Goal: Information Seeking & Learning: Find specific fact

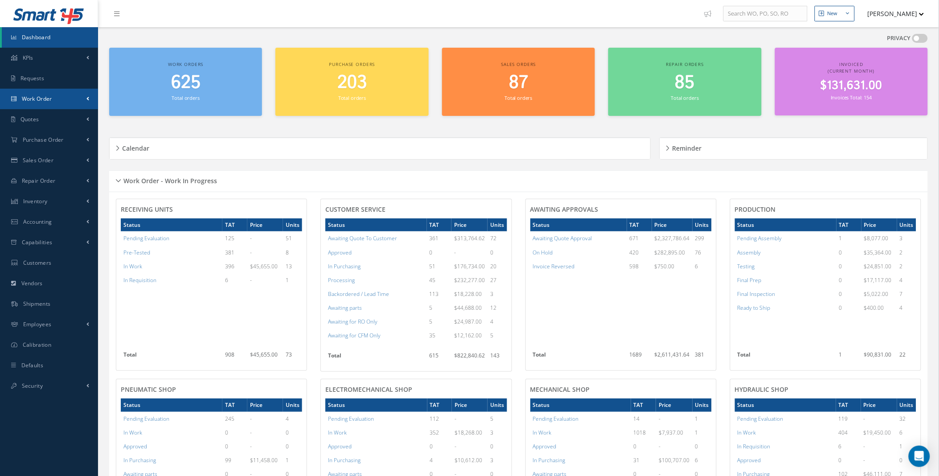
click at [63, 100] on link "Work Order" at bounding box center [49, 99] width 98 height 20
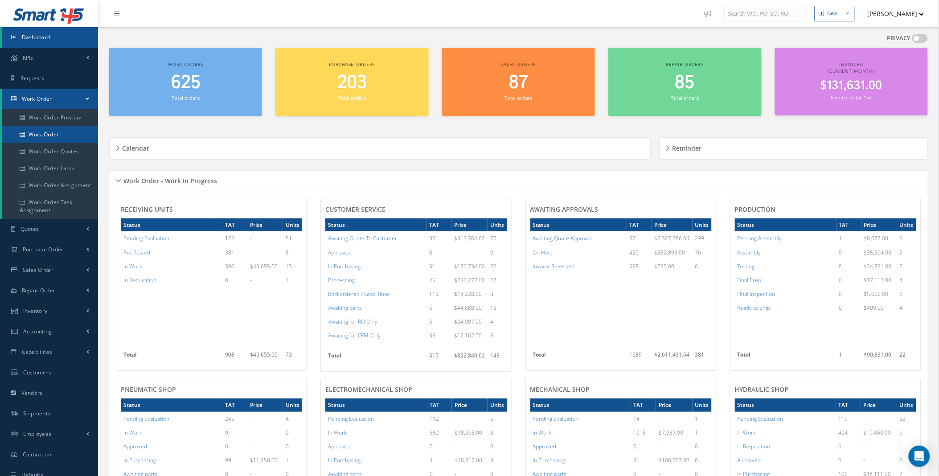
click at [54, 127] on link "Work Order" at bounding box center [50, 134] width 96 height 17
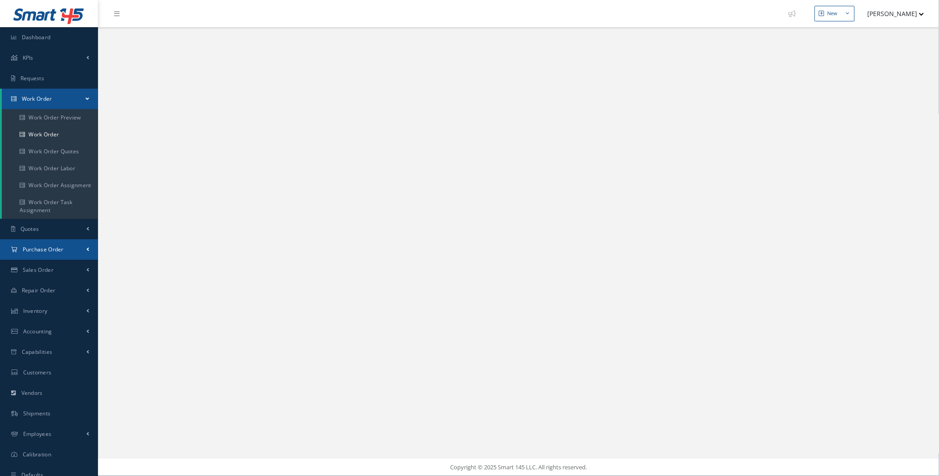
click at [88, 254] on link "Purchase Order" at bounding box center [49, 249] width 98 height 20
select select "25"
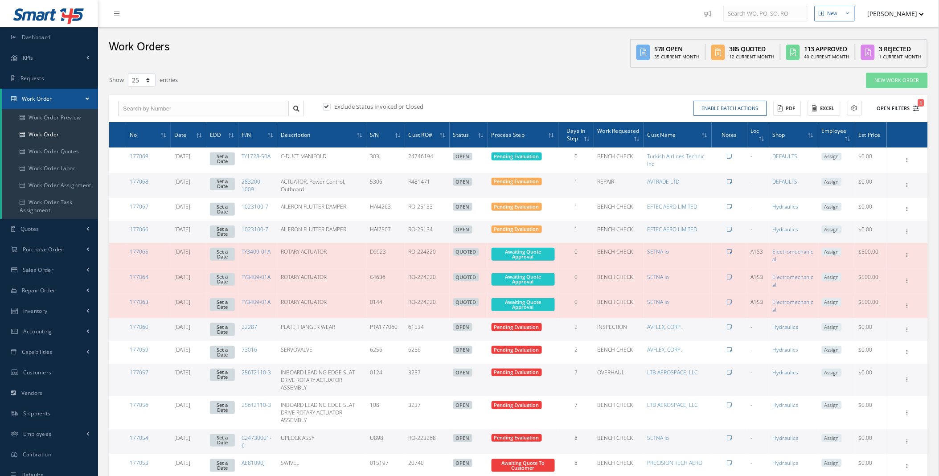
type input "All Work Request"
type input "All Work Performed"
type input "All Status"
type input "WO Part Status"
click at [912, 106] on button "Open Filters 1" at bounding box center [894, 108] width 50 height 15
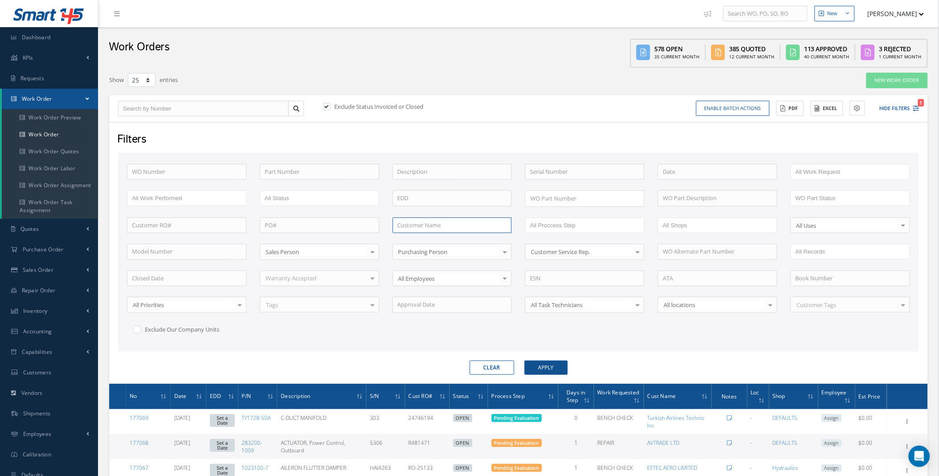
click at [421, 225] on input "text" at bounding box center [451, 225] width 119 height 16
click at [431, 241] on span "ACT AIRLINES" at bounding box center [415, 241] width 36 height 8
type input "ACT AIRLINES"
click at [550, 365] on button "Apply" at bounding box center [545, 367] width 43 height 14
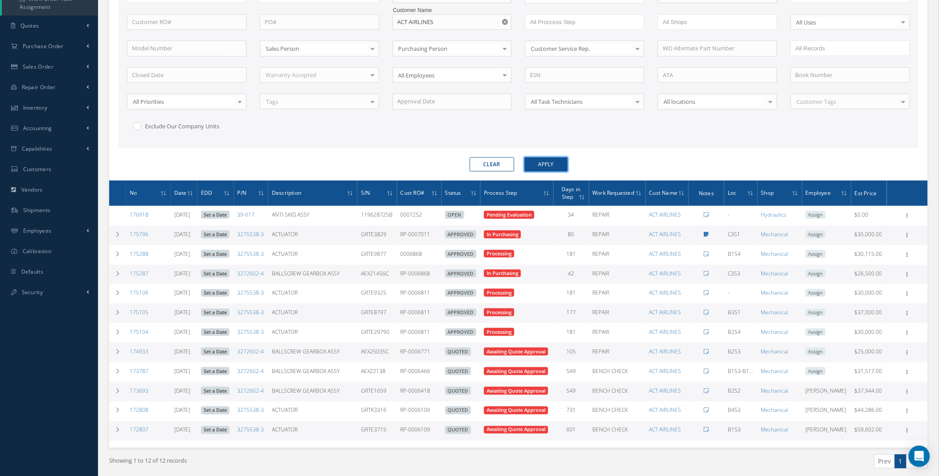
scroll to position [229, 0]
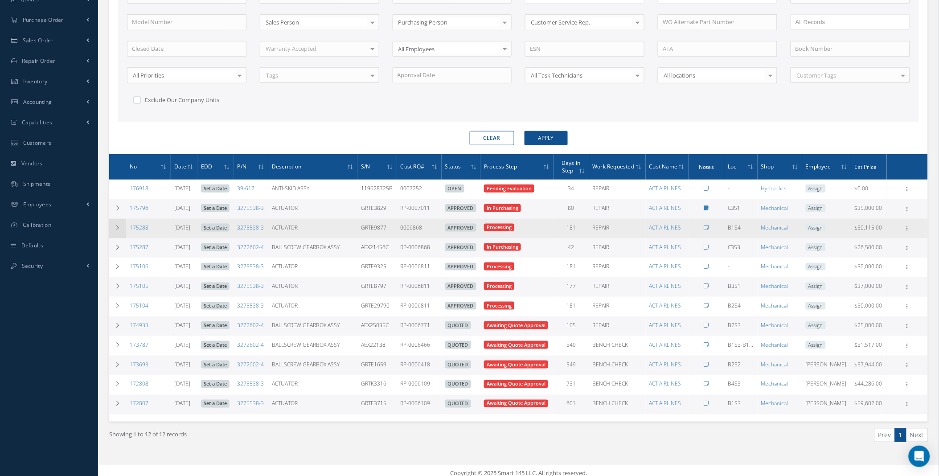
click at [116, 228] on icon at bounding box center [117, 227] width 6 height 5
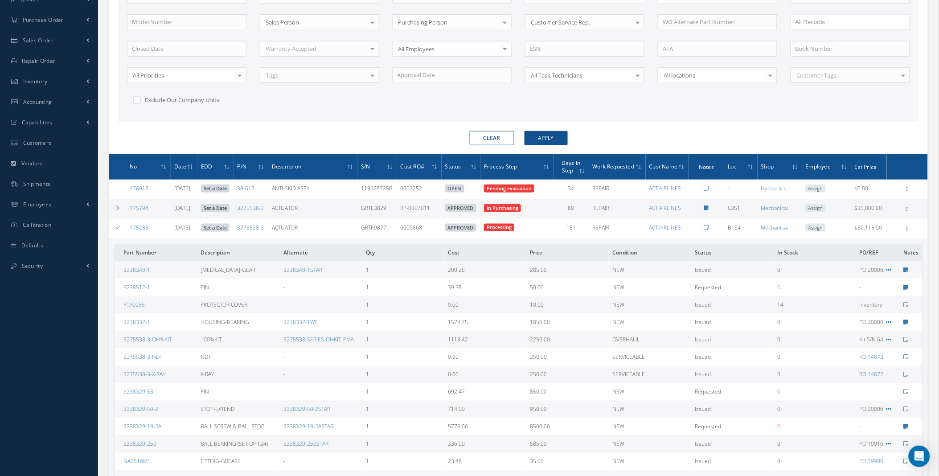
scroll to position [488, 0]
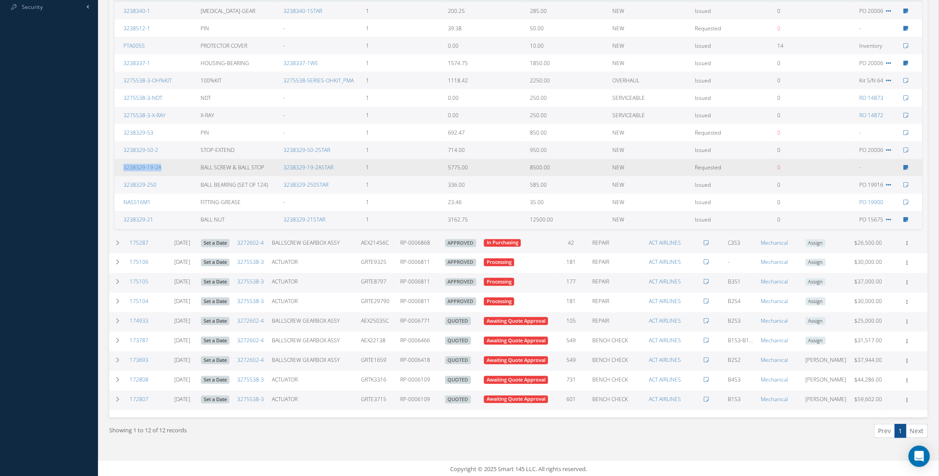
drag, startPoint x: 167, startPoint y: 165, endPoint x: 123, endPoint y: 171, distance: 44.2
click at [123, 171] on td "3238329-19-2A" at bounding box center [155, 167] width 83 height 17
copy link "3238329-19-2A"
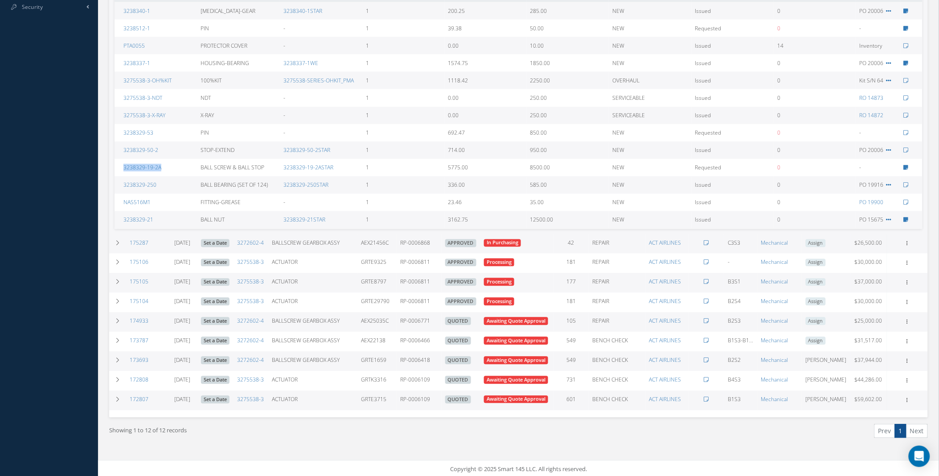
scroll to position [158, 0]
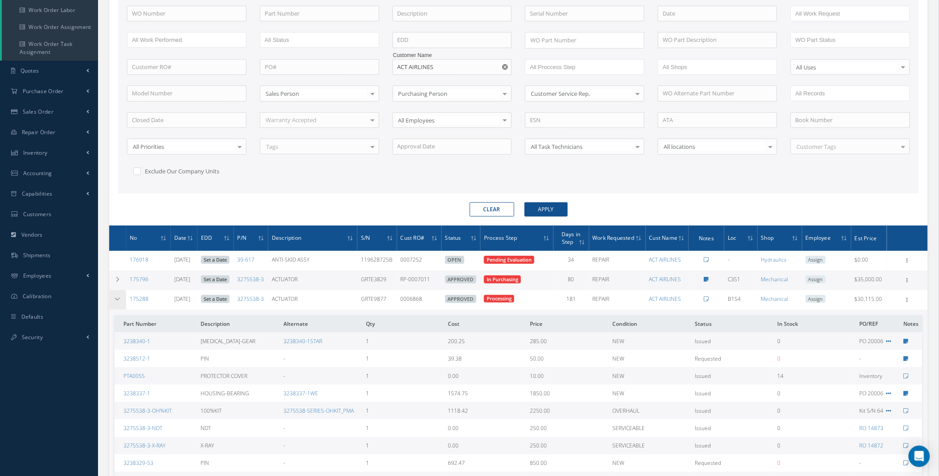
click at [120, 301] on icon at bounding box center [117, 298] width 6 height 5
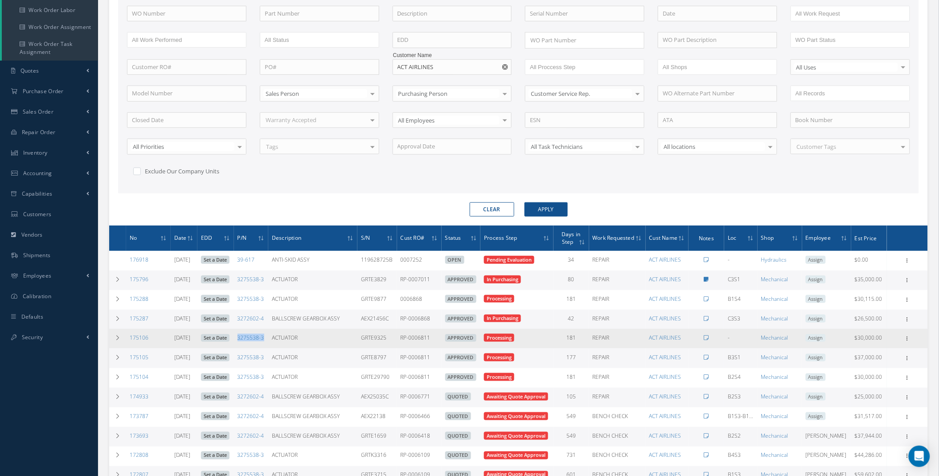
drag, startPoint x: 277, startPoint y: 338, endPoint x: 246, endPoint y: 340, distance: 30.9
click at [246, 340] on td "3275538-3" at bounding box center [251, 339] width 34 height 20
copy link "3275538-3"
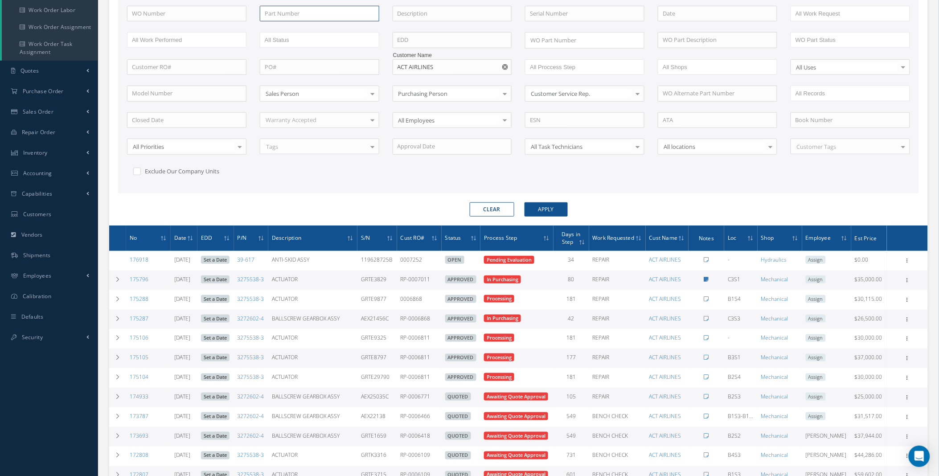
click at [294, 14] on input "text" at bounding box center [319, 14] width 119 height 16
paste input "3275538-3"
type input "3275538-3"
click at [509, 64] on button "button" at bounding box center [505, 67] width 11 height 16
click at [549, 205] on button "Apply" at bounding box center [545, 209] width 43 height 14
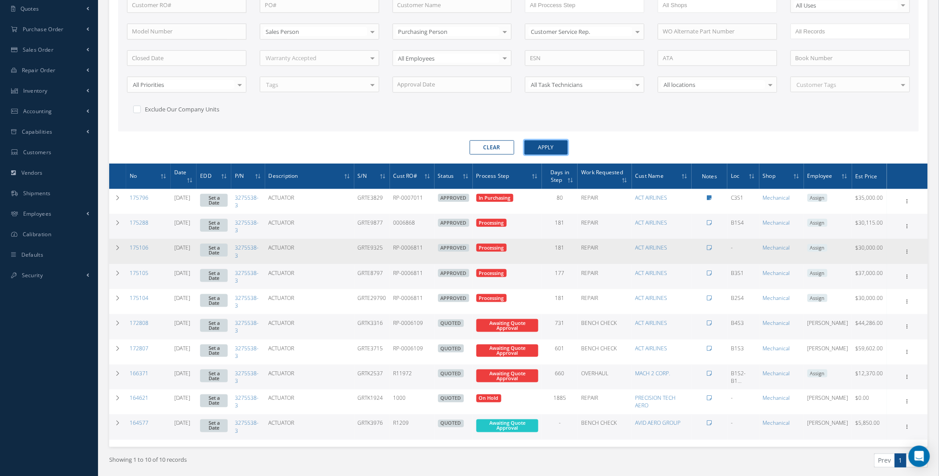
scroll to position [252, 0]
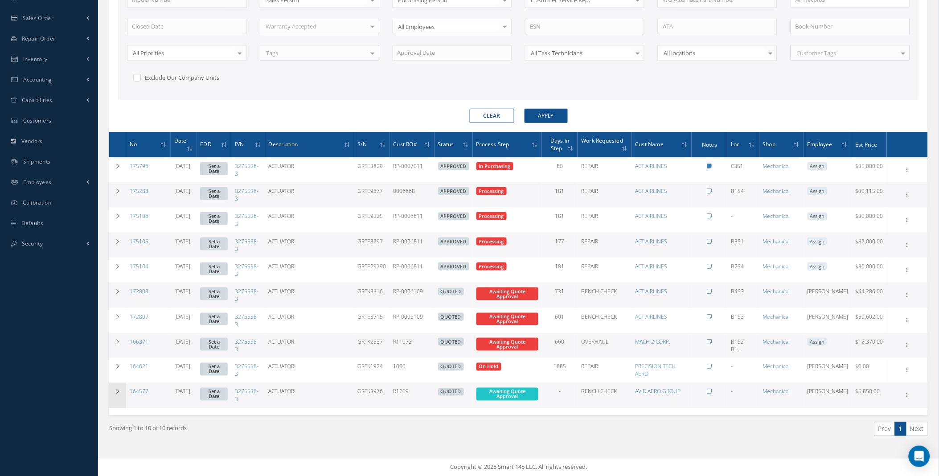
click at [117, 394] on td at bounding box center [117, 395] width 17 height 25
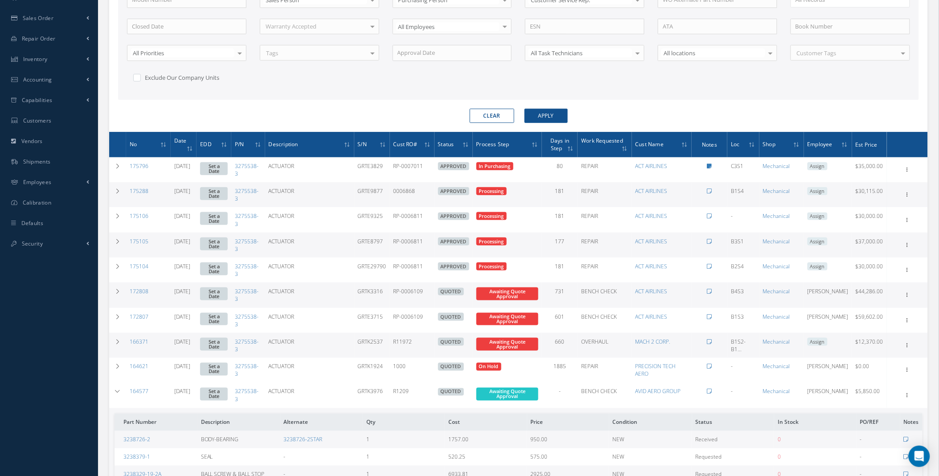
scroll to position [384, 0]
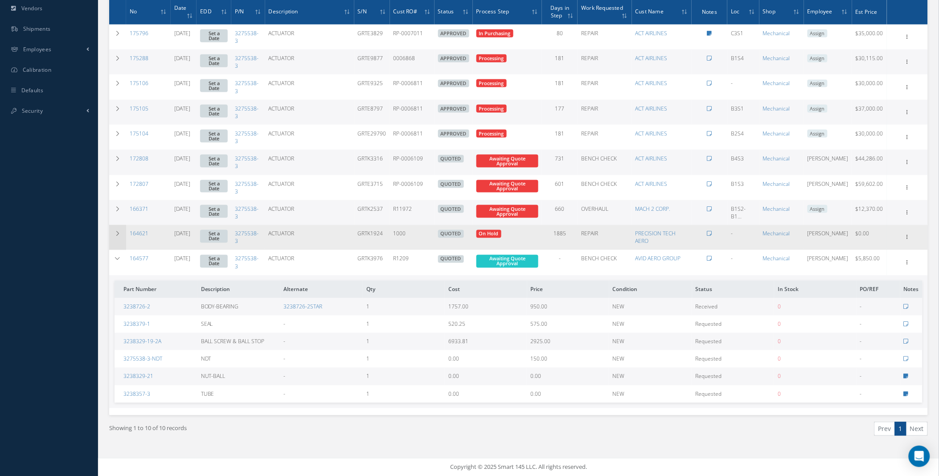
click at [116, 233] on icon at bounding box center [117, 233] width 6 height 5
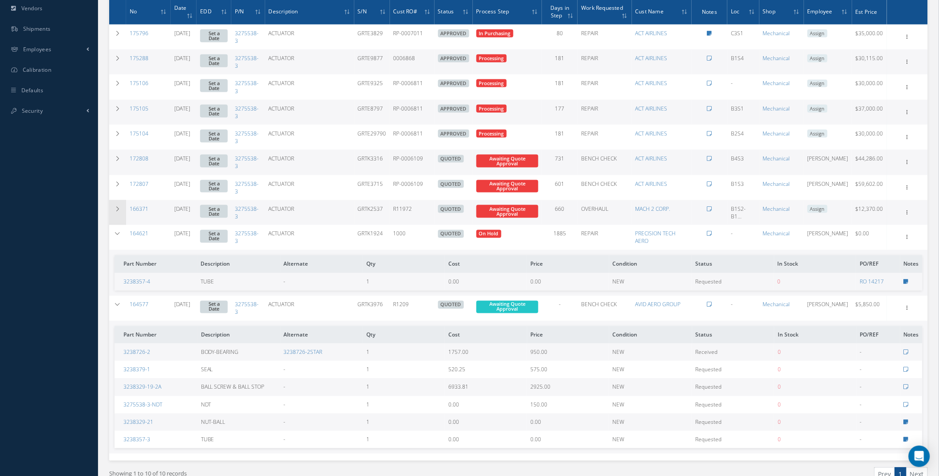
click at [118, 212] on td at bounding box center [117, 212] width 17 height 25
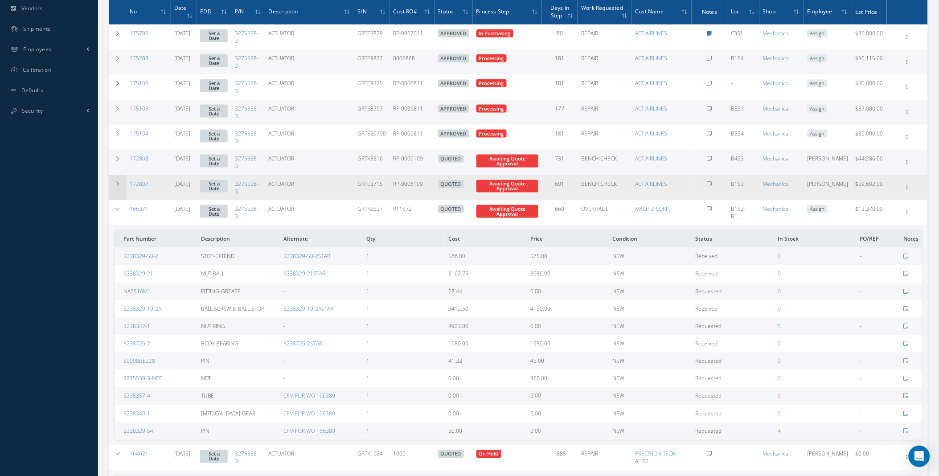
click at [119, 186] on icon at bounding box center [117, 183] width 6 height 5
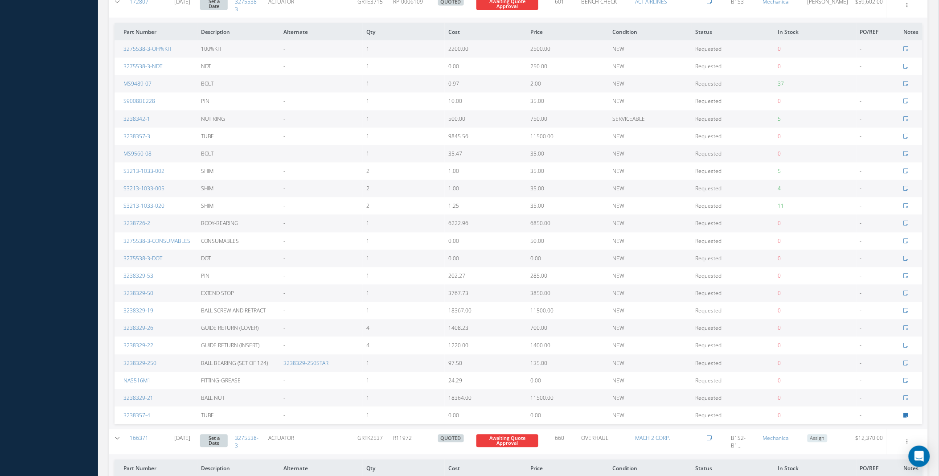
scroll to position [560, 0]
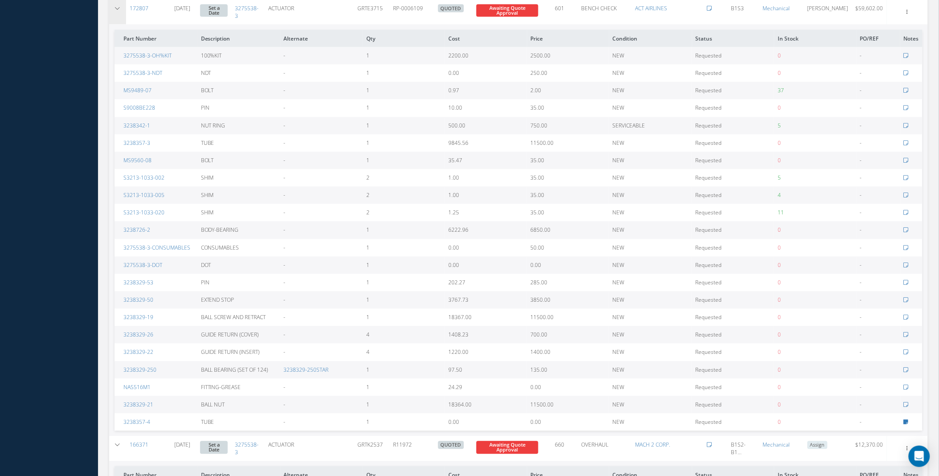
click at [116, 8] on icon at bounding box center [117, 8] width 6 height 5
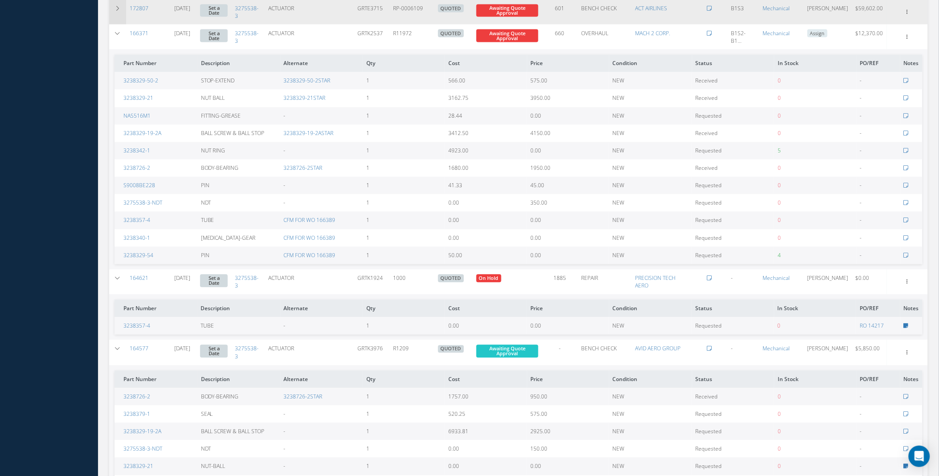
scroll to position [149, 0]
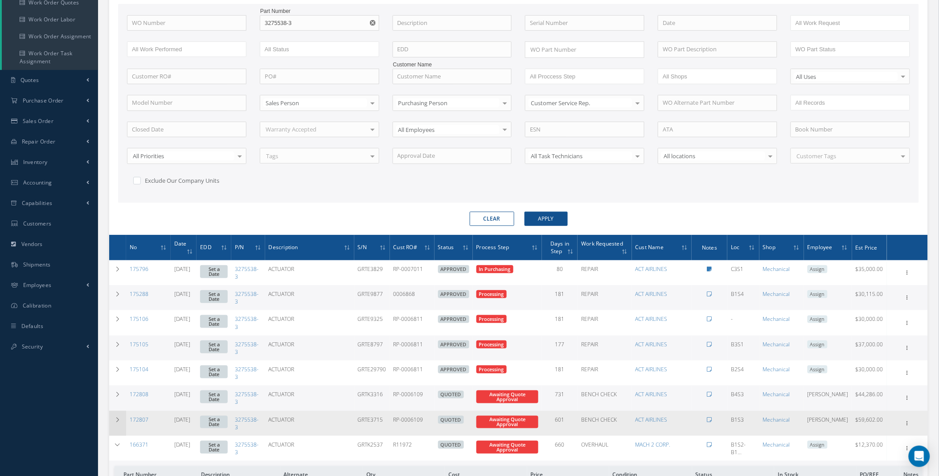
click at [117, 419] on icon at bounding box center [117, 419] width 6 height 5
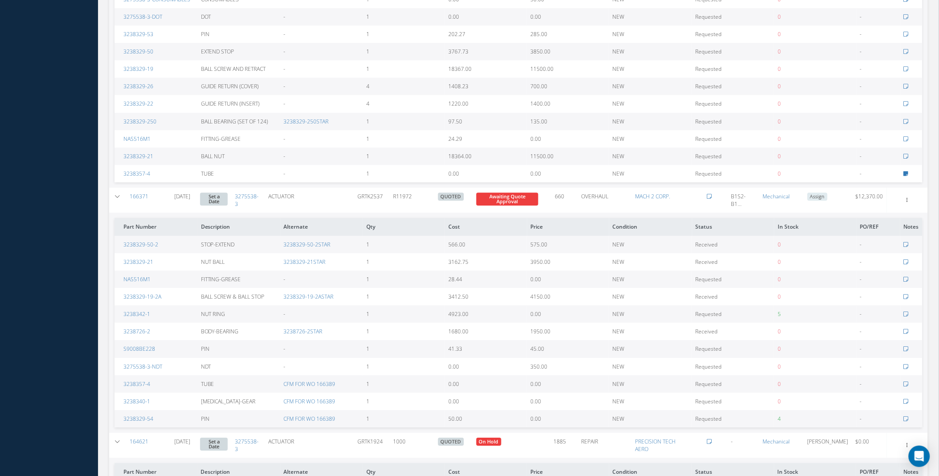
scroll to position [478, 0]
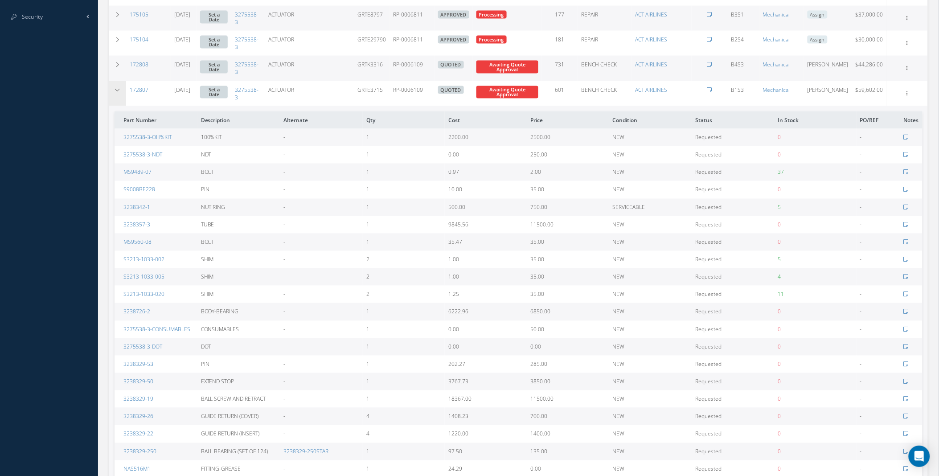
click at [116, 90] on icon at bounding box center [117, 89] width 6 height 5
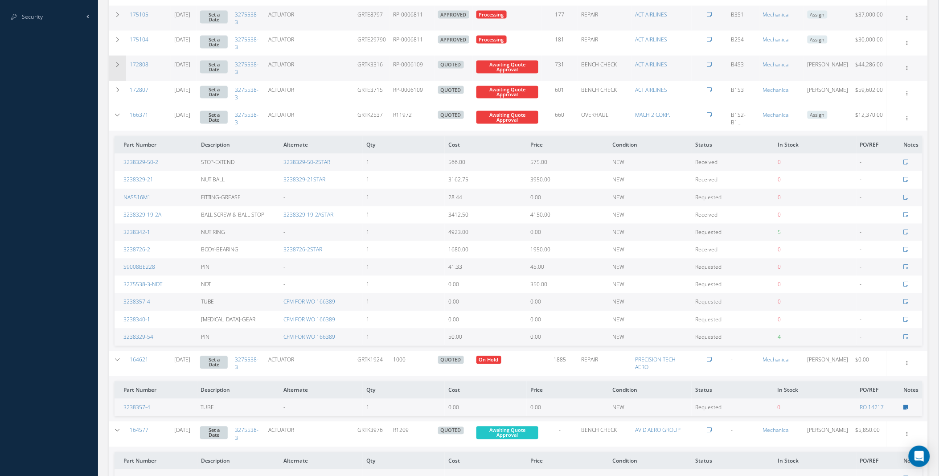
click at [116, 70] on td at bounding box center [117, 68] width 17 height 25
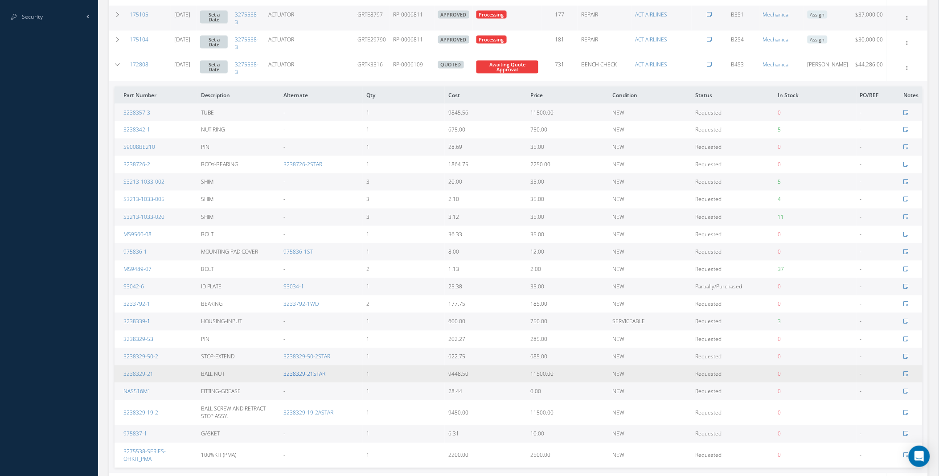
click at [302, 374] on link "3238329-21STAR" at bounding box center [305, 374] width 42 height 8
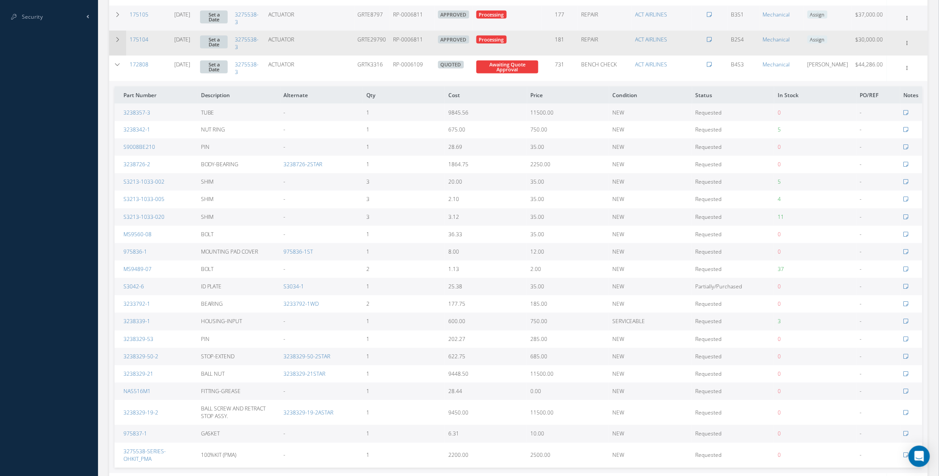
click at [123, 41] on td at bounding box center [117, 43] width 17 height 25
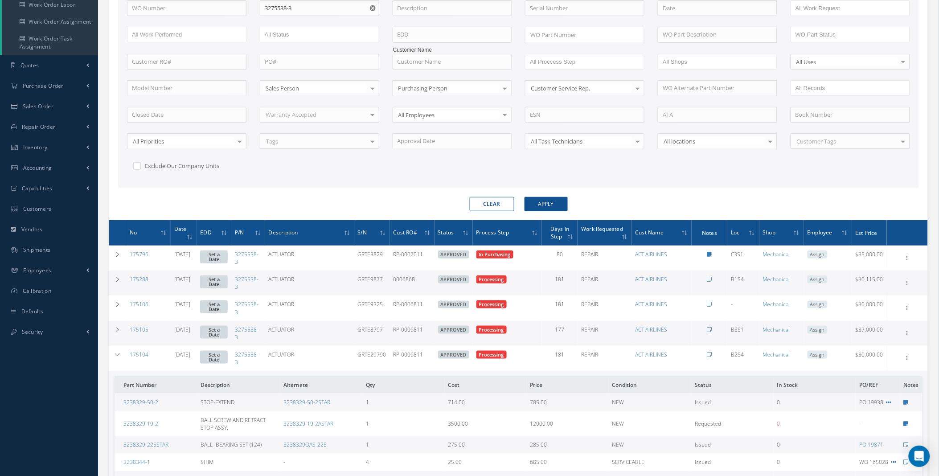
scroll to position [149, 0]
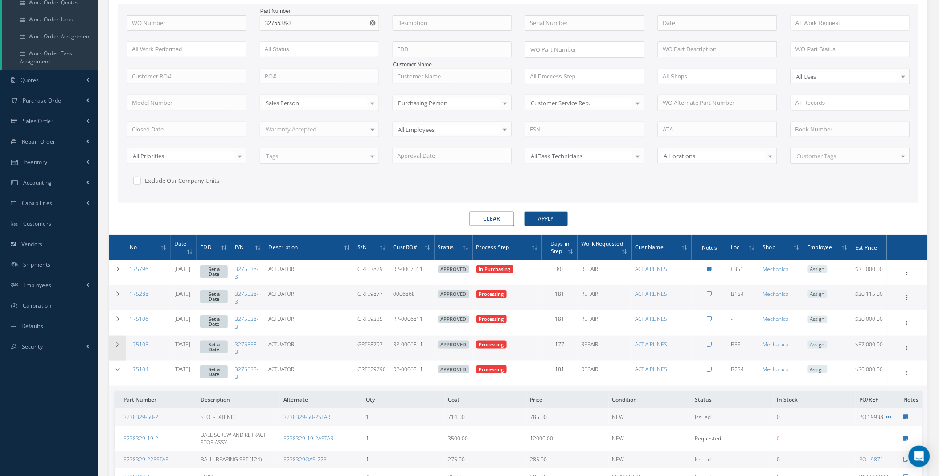
click at [113, 347] on td at bounding box center [117, 347] width 17 height 25
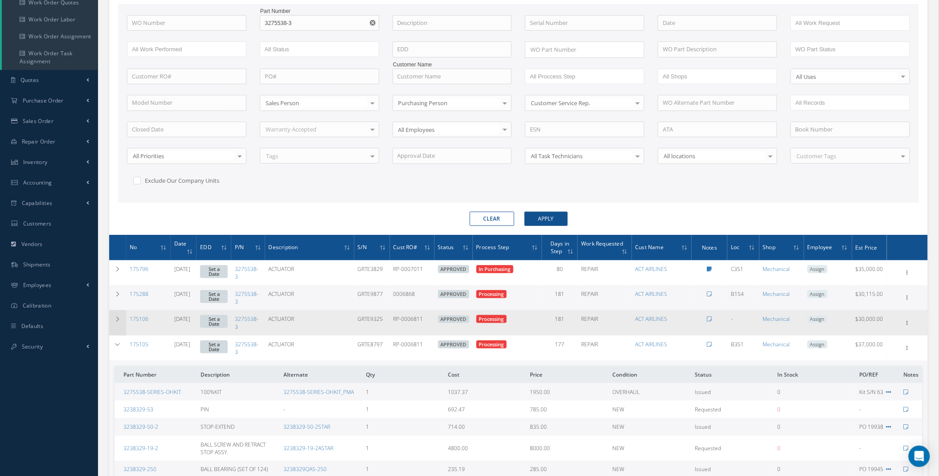
click at [117, 320] on icon at bounding box center [117, 318] width 6 height 5
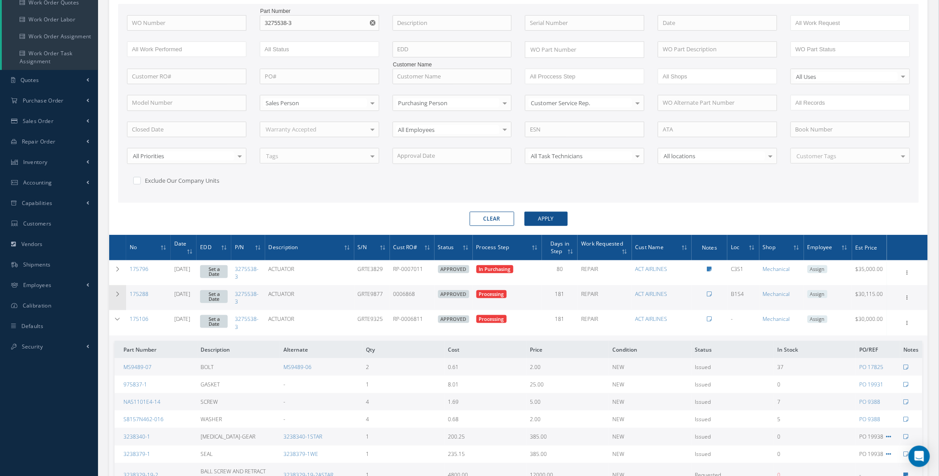
click at [113, 295] on td at bounding box center [117, 297] width 17 height 25
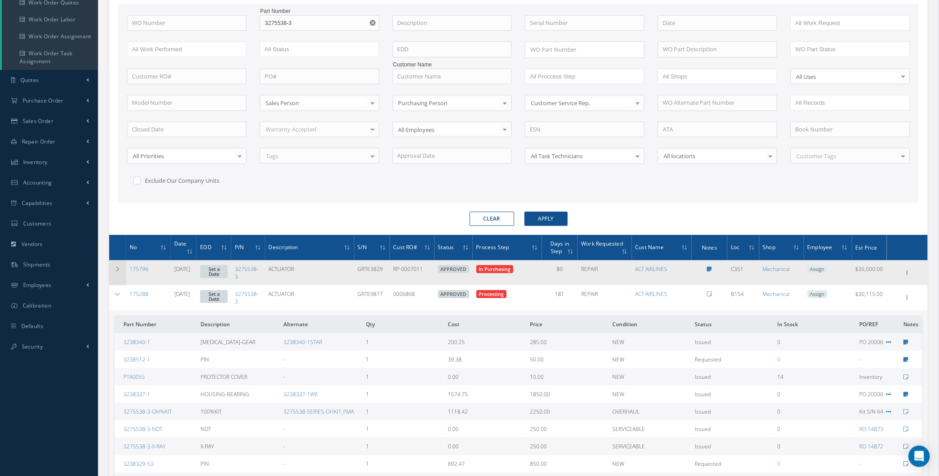
click at [121, 266] on td at bounding box center [117, 272] width 17 height 25
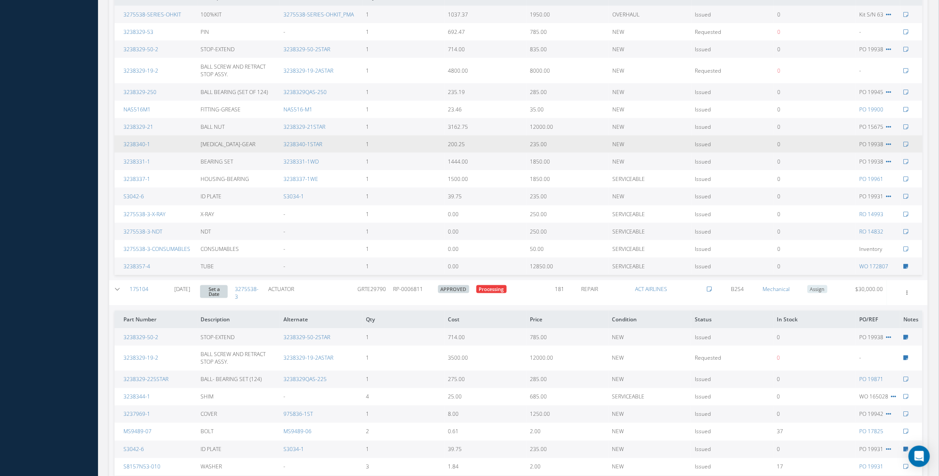
scroll to position [808, 0]
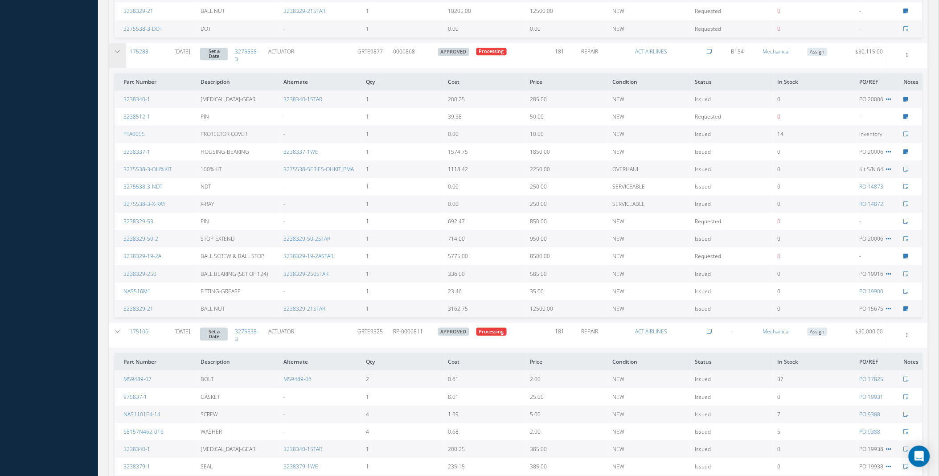
click at [114, 43] on td at bounding box center [117, 55] width 17 height 25
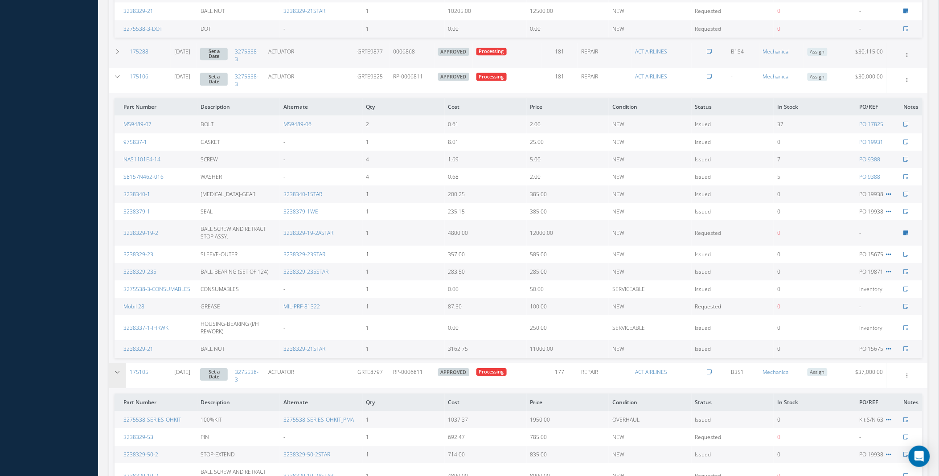
click at [115, 369] on icon at bounding box center [117, 371] width 6 height 5
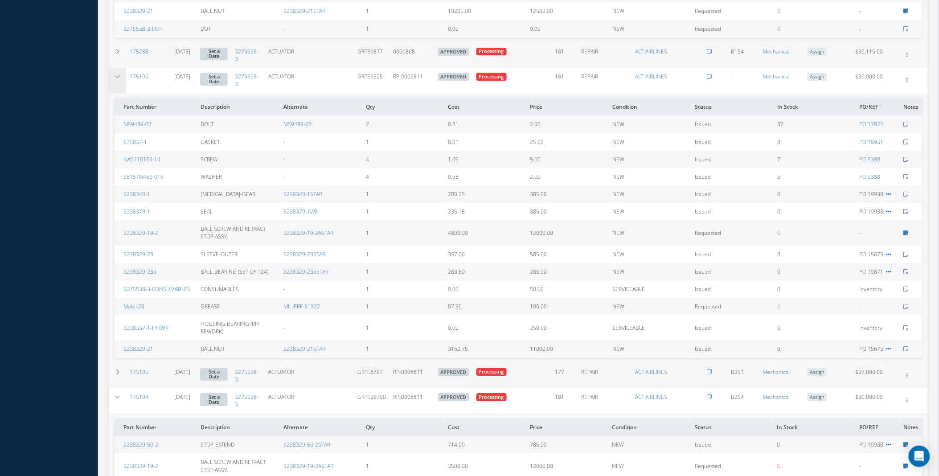
click at [114, 68] on td at bounding box center [117, 80] width 17 height 25
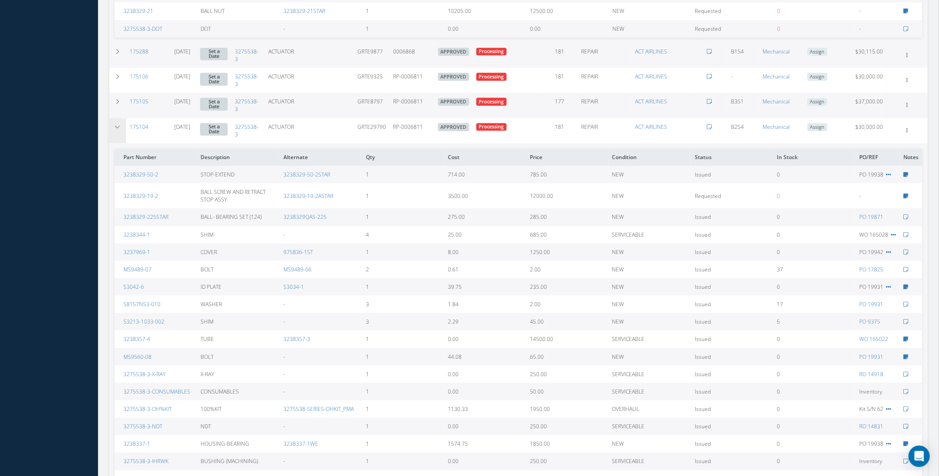
click at [119, 124] on icon at bounding box center [117, 126] width 6 height 5
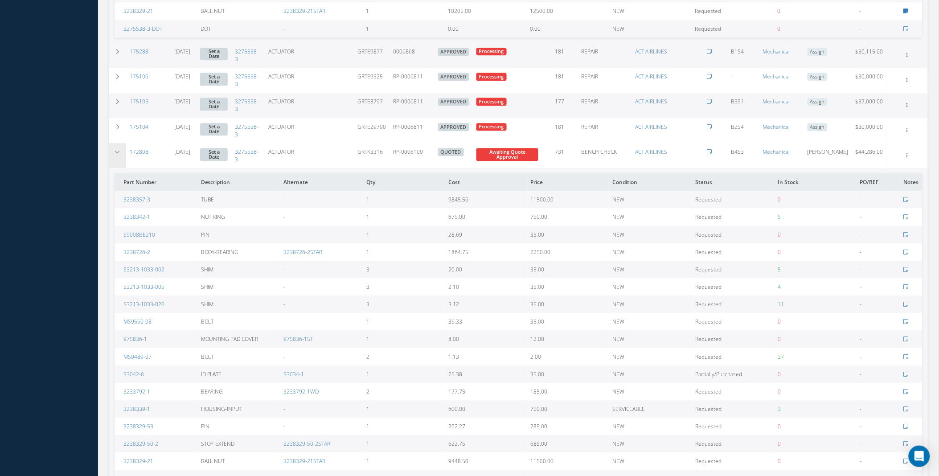
click at [121, 143] on td at bounding box center [117, 155] width 17 height 25
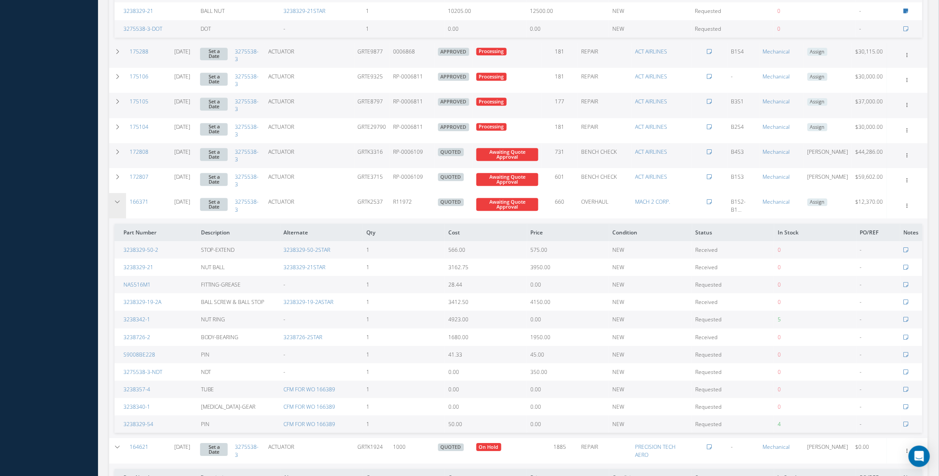
click at [116, 200] on td at bounding box center [117, 205] width 17 height 25
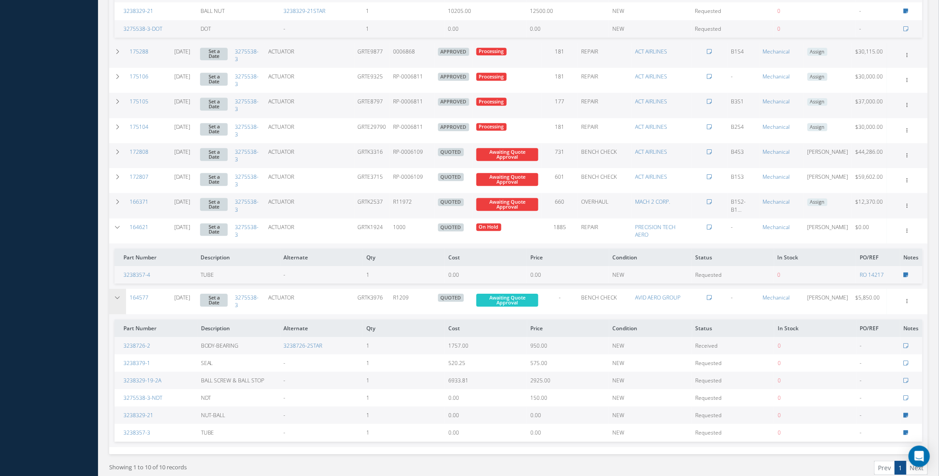
click at [119, 296] on td at bounding box center [117, 301] width 17 height 25
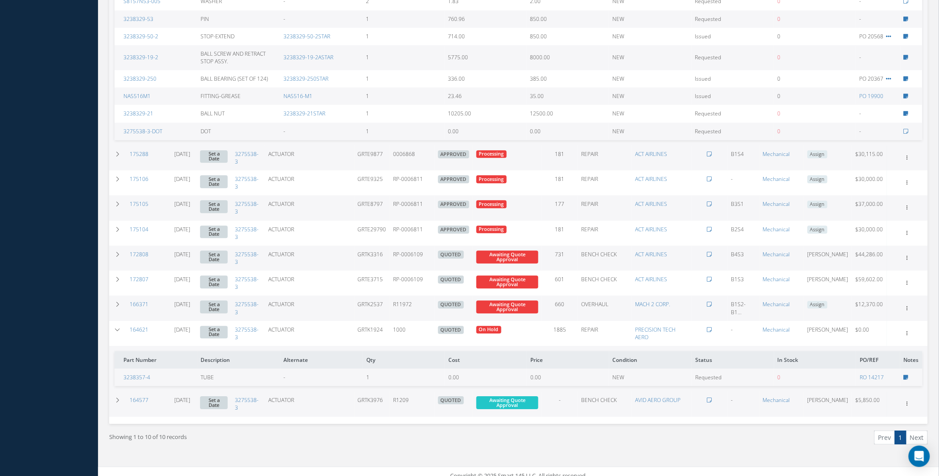
scroll to position [376, 0]
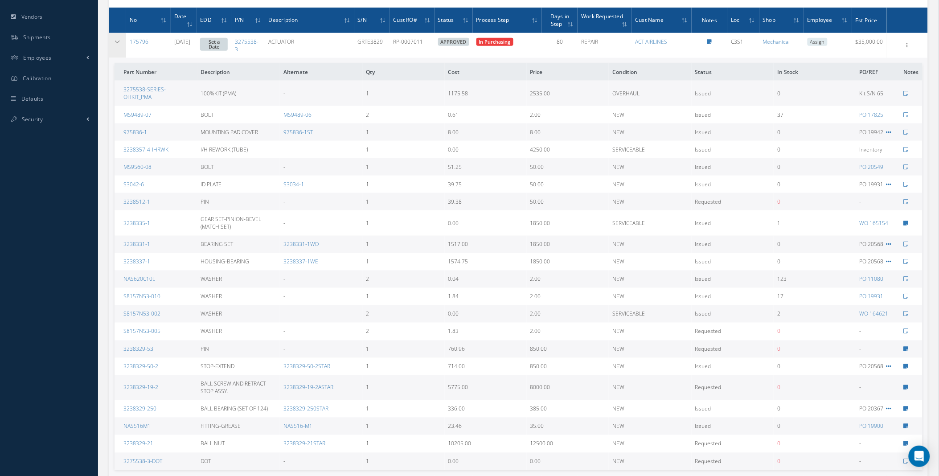
click at [119, 43] on icon at bounding box center [117, 41] width 6 height 5
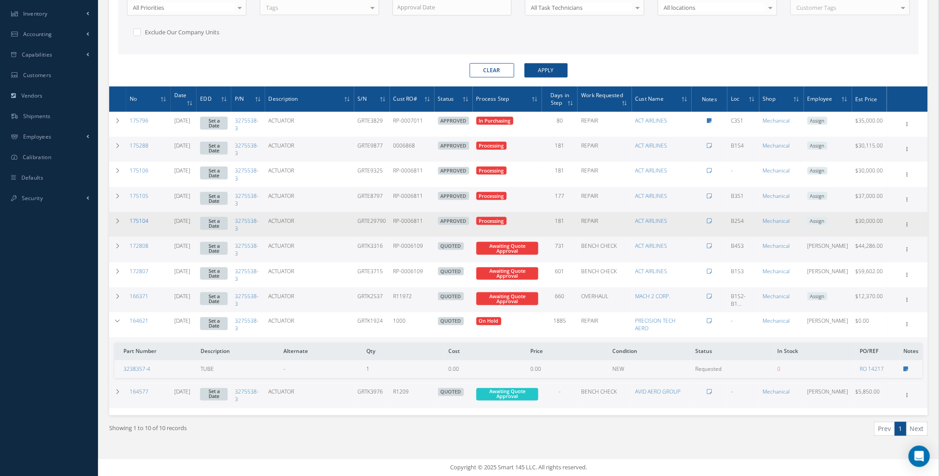
click at [134, 219] on link "175104" at bounding box center [139, 221] width 19 height 8
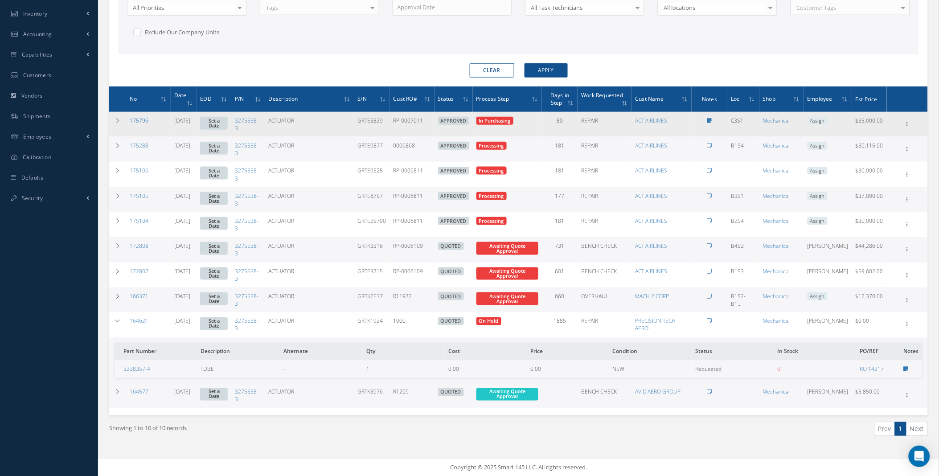
click at [136, 118] on link "175796" at bounding box center [139, 121] width 19 height 8
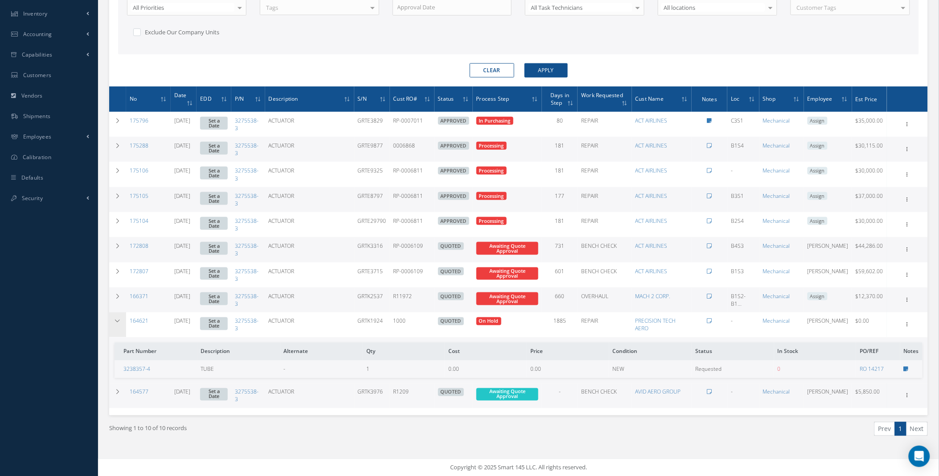
click at [119, 318] on icon at bounding box center [117, 320] width 6 height 5
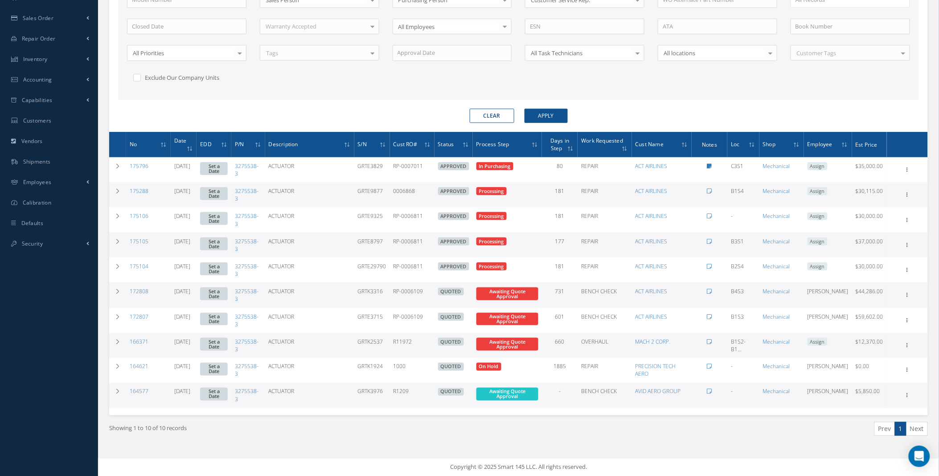
scroll to position [0, 0]
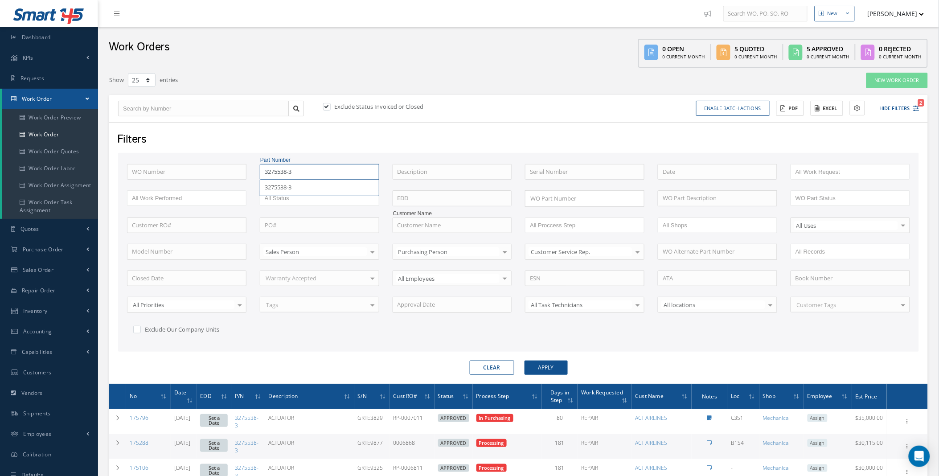
drag, startPoint x: 300, startPoint y: 169, endPoint x: 211, endPoint y: 170, distance: 89.5
click at [212, 170] on div "WO Number Part Number 3275538-3 3275538-3 Description Serial Number ANODIZE BAL…" at bounding box center [518, 255] width 796 height 183
type input "2206400"
click at [524, 360] on button "Apply" at bounding box center [545, 367] width 43 height 14
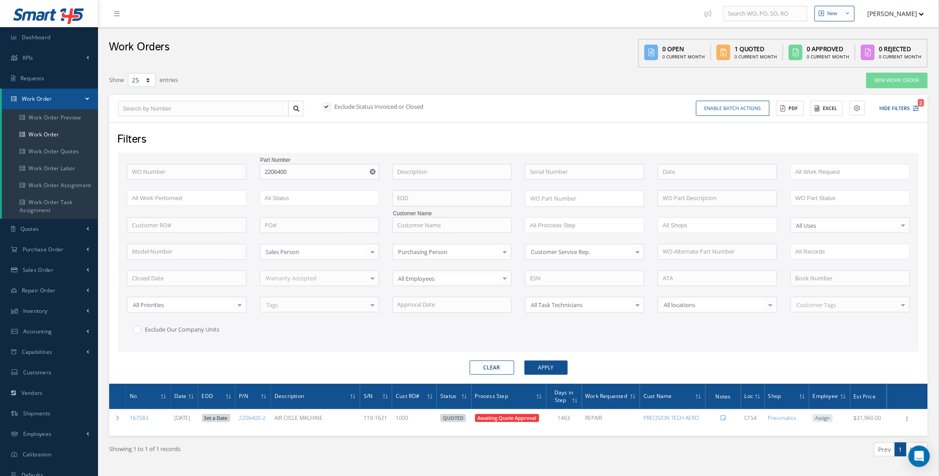
click at [330, 106] on label at bounding box center [331, 106] width 2 height 8
click at [327, 106] on input "checkbox" at bounding box center [326, 107] width 6 height 6
checkbox input "false"
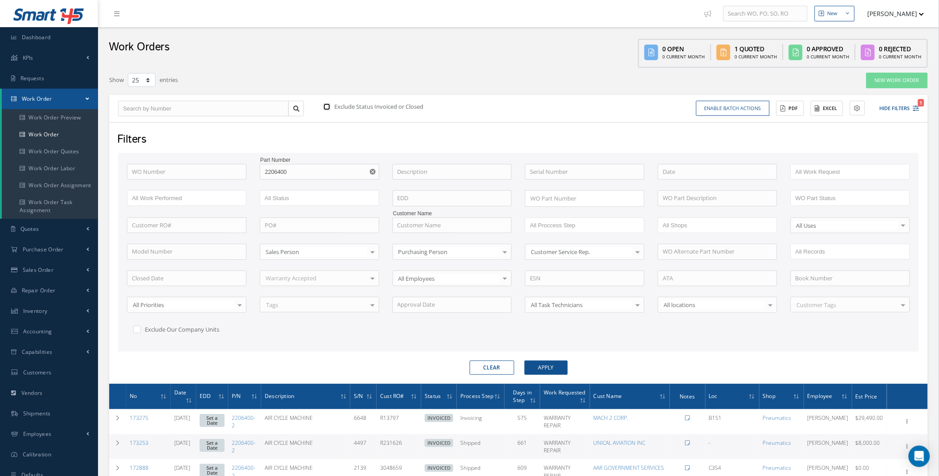
scroll to position [330, 0]
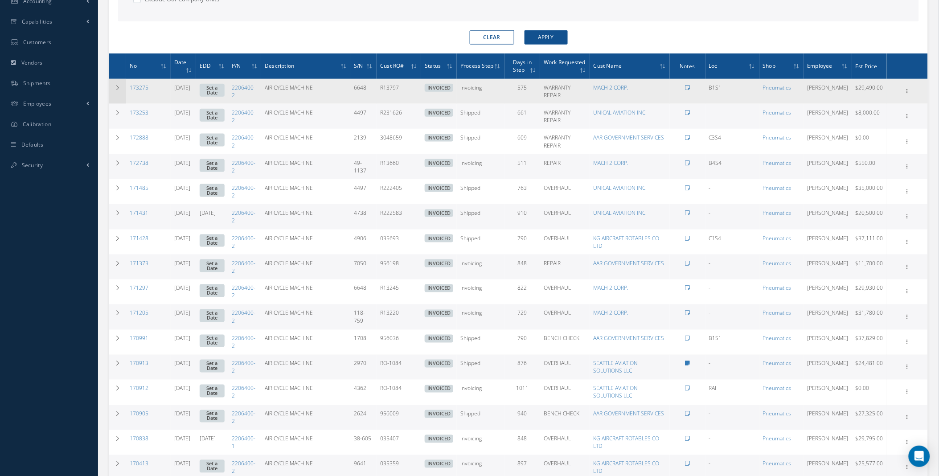
click at [116, 87] on icon at bounding box center [117, 87] width 6 height 5
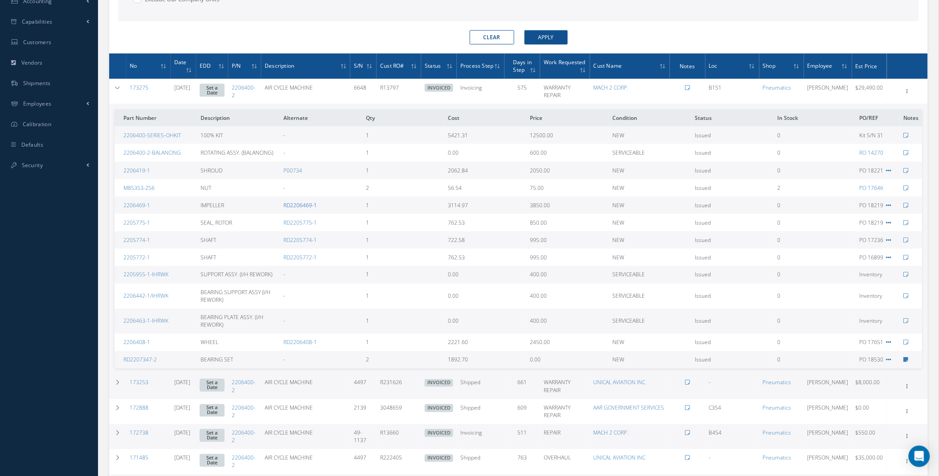
click at [302, 205] on link "RD2206469-1" at bounding box center [299, 205] width 33 height 8
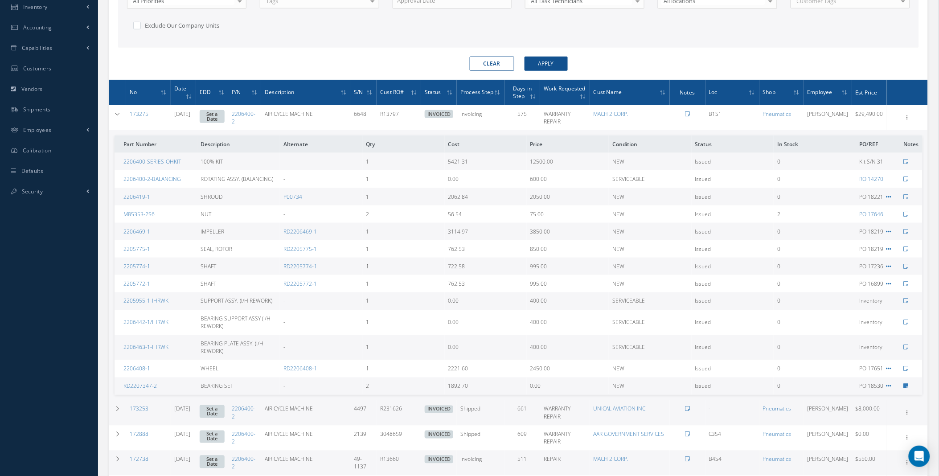
scroll to position [0, 0]
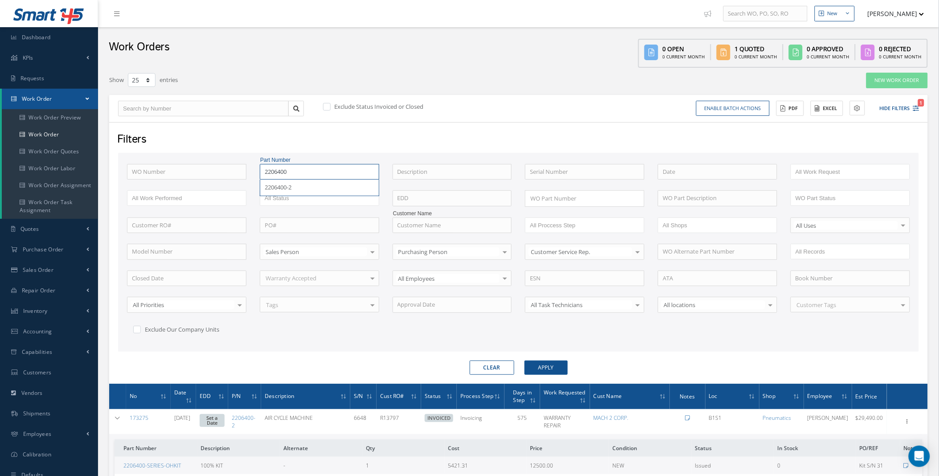
drag, startPoint x: 308, startPoint y: 171, endPoint x: 216, endPoint y: 172, distance: 91.8
click at [216, 172] on div "WO Number Part Number 2206400 2206400-2 Description Serial Number ANODIZE BALAN…" at bounding box center [518, 255] width 796 height 183
type input "126784"
click at [330, 106] on label at bounding box center [331, 106] width 2 height 8
click at [326, 106] on input "checkbox" at bounding box center [326, 107] width 6 height 6
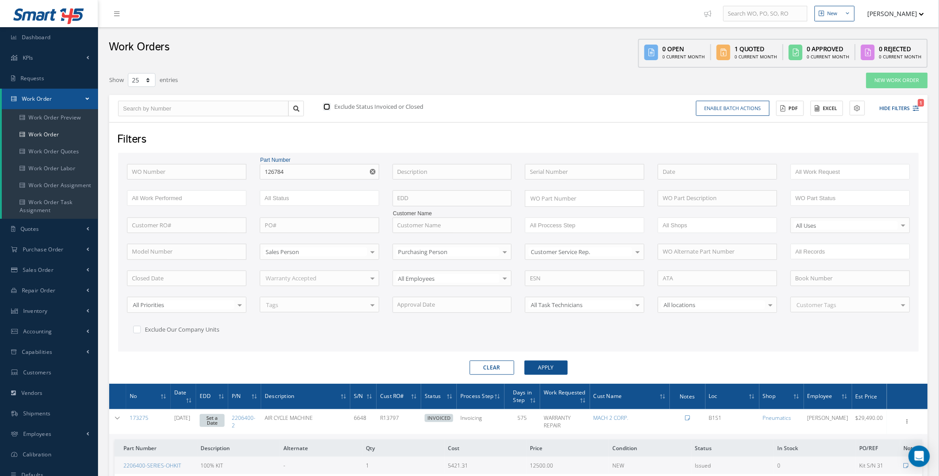
checkbox input "true"
click at [118, 416] on icon at bounding box center [117, 417] width 6 height 5
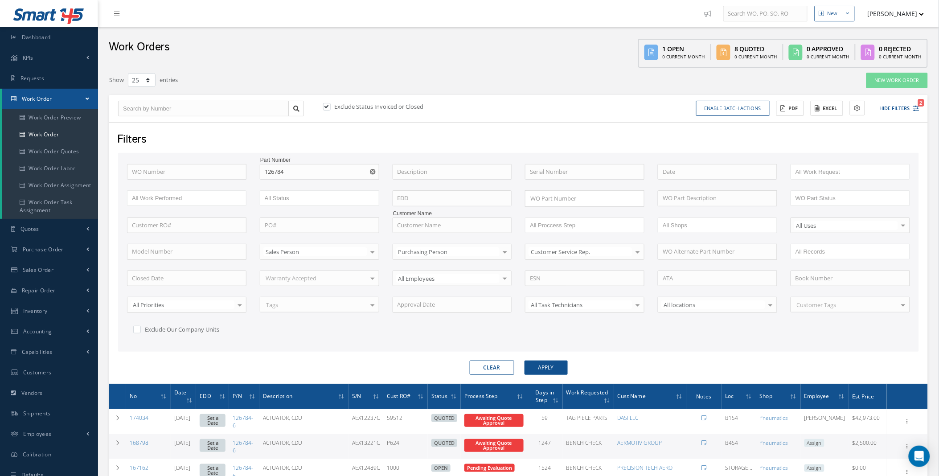
scroll to position [226, 0]
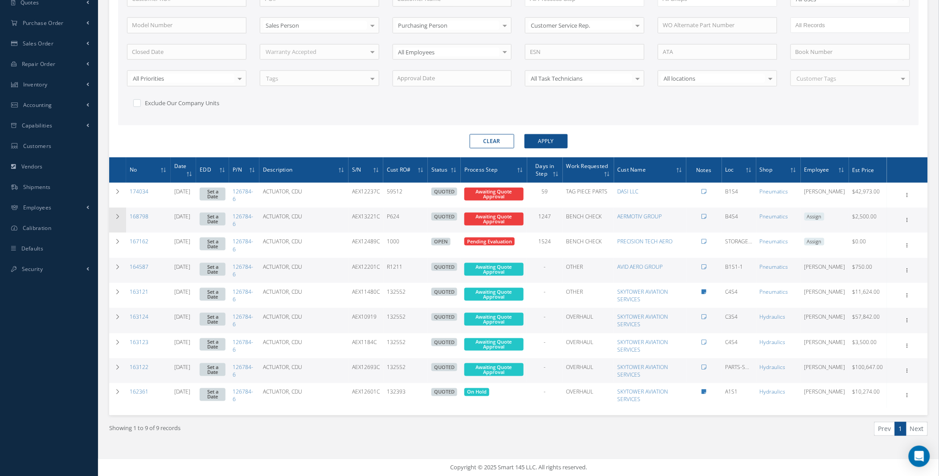
click at [118, 214] on icon at bounding box center [117, 216] width 6 height 5
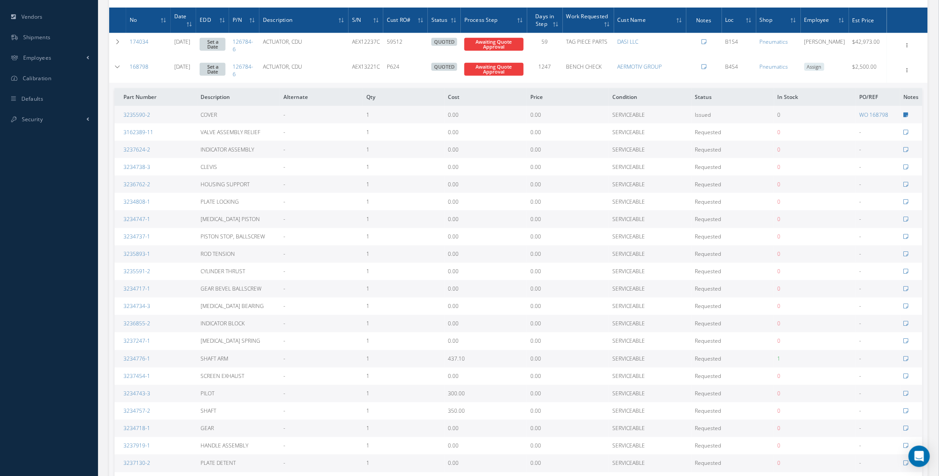
scroll to position [370, 0]
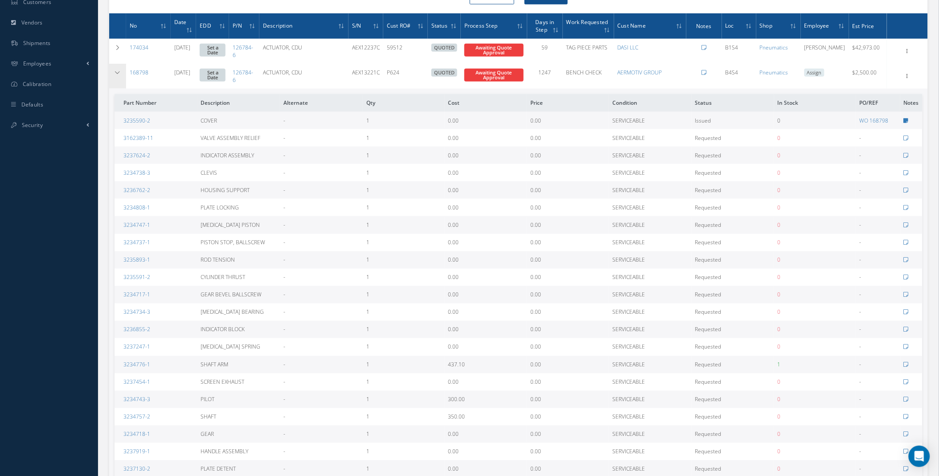
click at [118, 70] on icon at bounding box center [117, 72] width 6 height 5
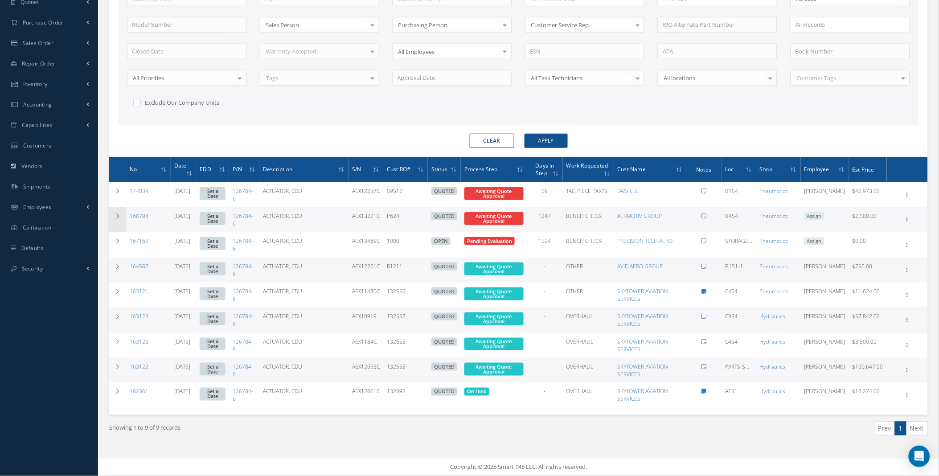
scroll to position [226, 0]
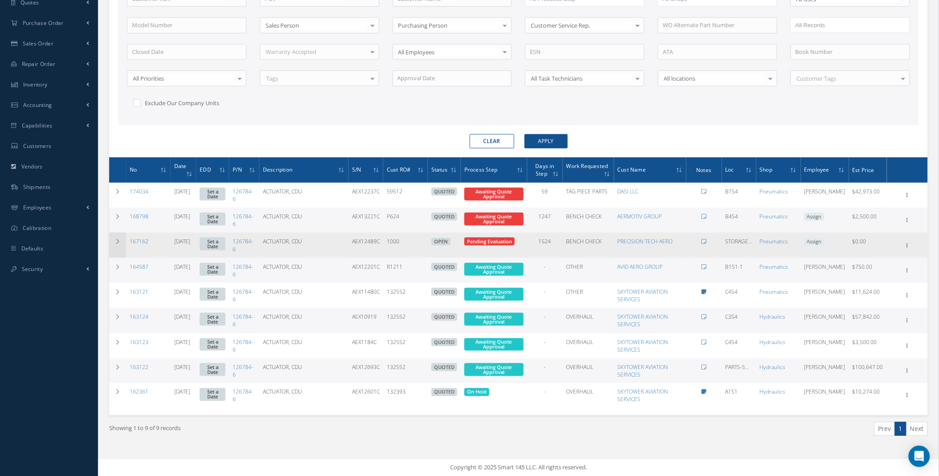
click at [119, 242] on icon at bounding box center [117, 241] width 6 height 5
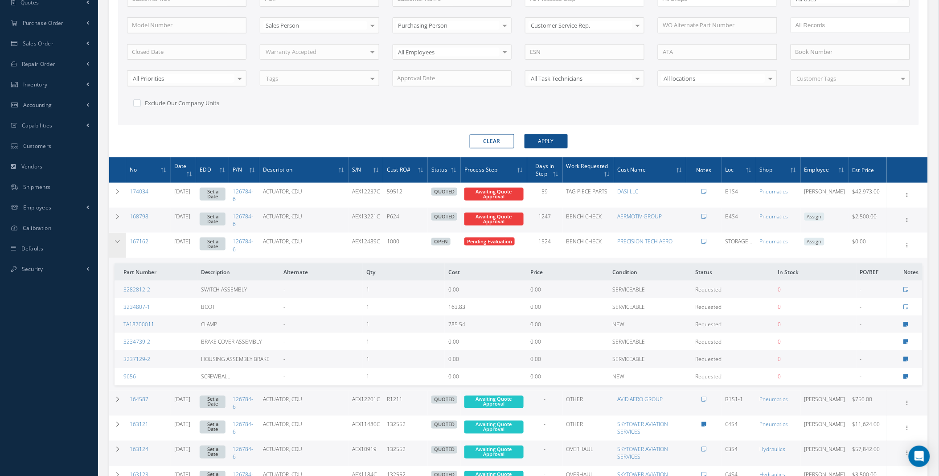
scroll to position [359, 0]
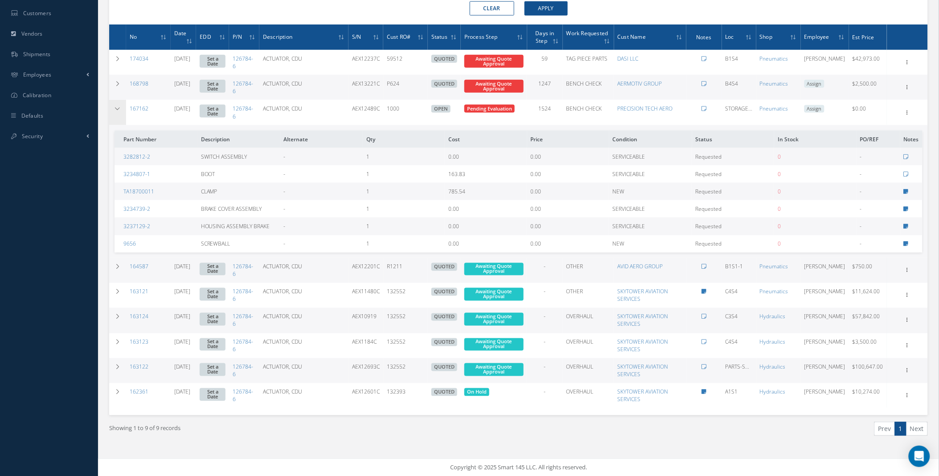
click at [124, 108] on td at bounding box center [117, 112] width 17 height 25
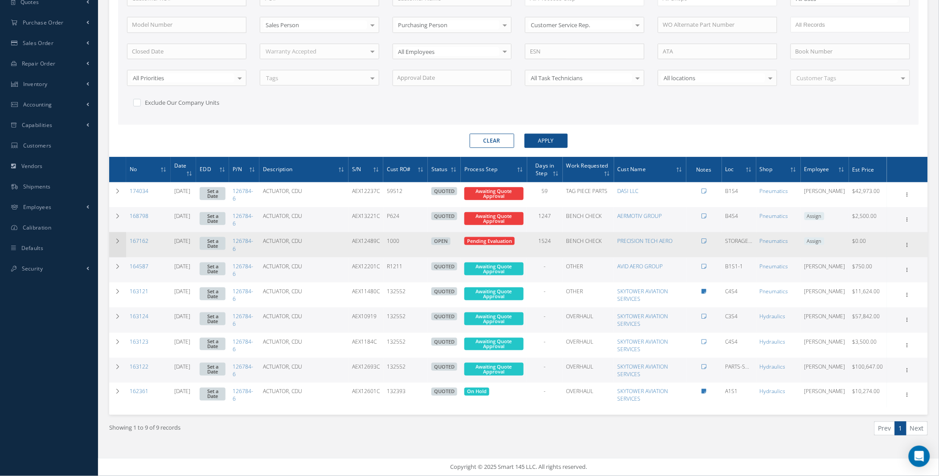
scroll to position [226, 0]
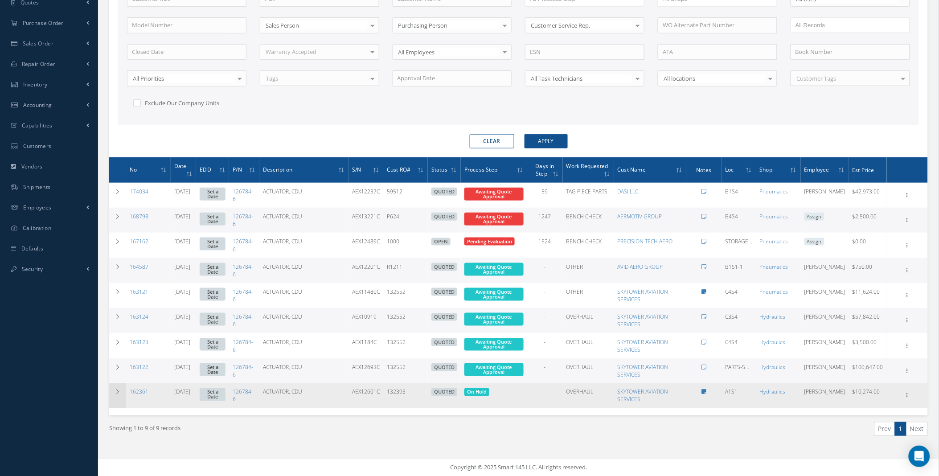
click at [118, 391] on icon at bounding box center [117, 391] width 6 height 5
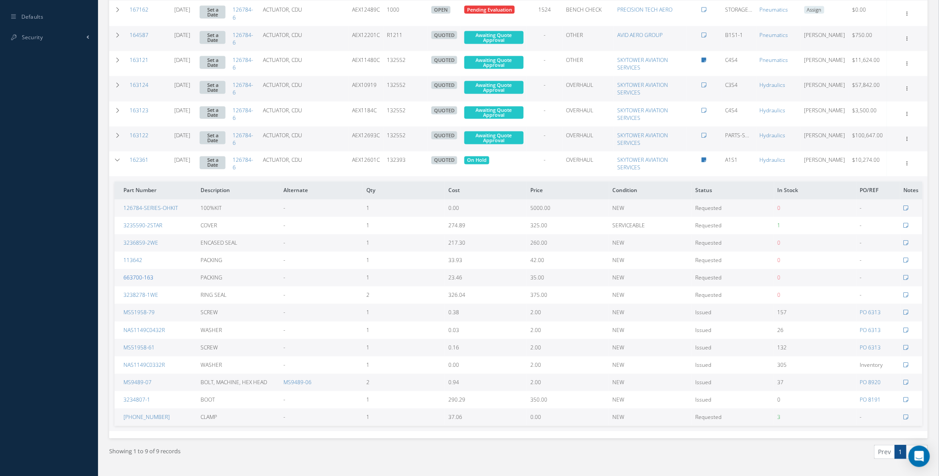
scroll to position [481, 0]
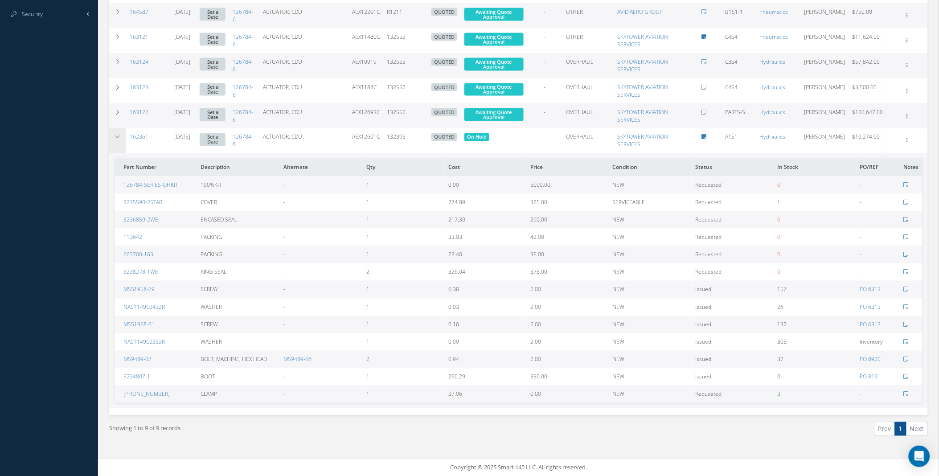
click at [117, 139] on icon at bounding box center [117, 137] width 6 height 5
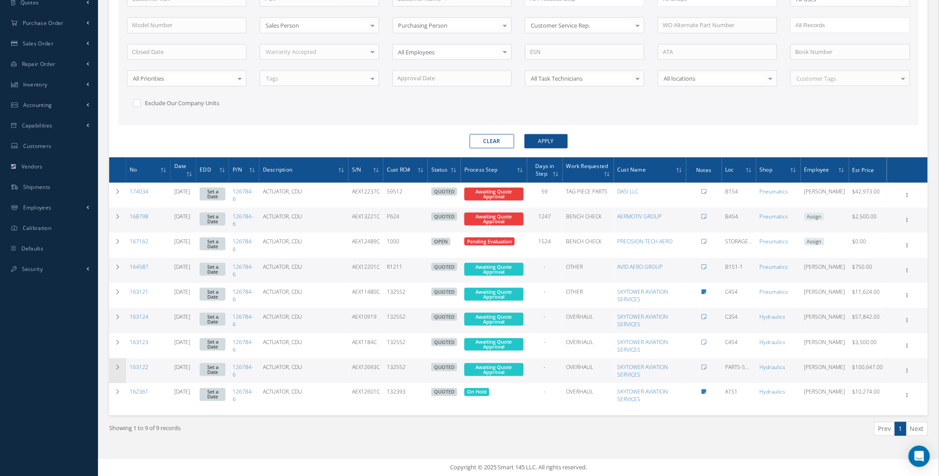
click at [116, 366] on icon at bounding box center [117, 366] width 6 height 5
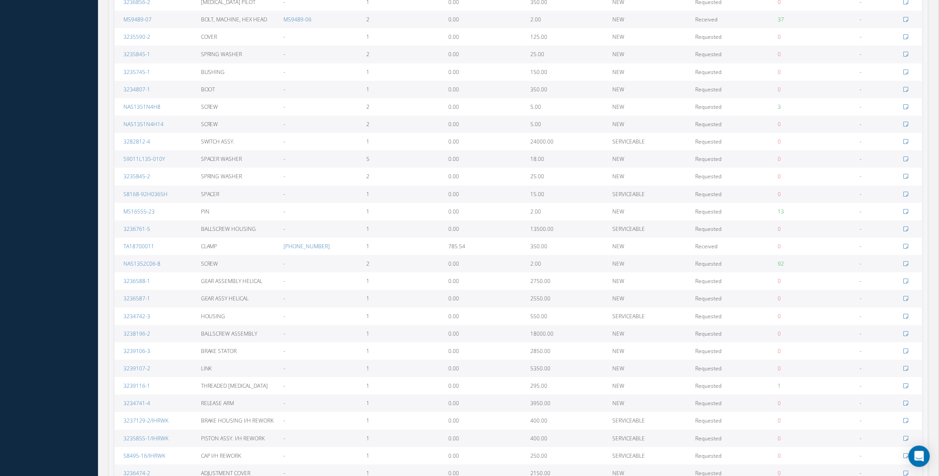
scroll to position [396, 0]
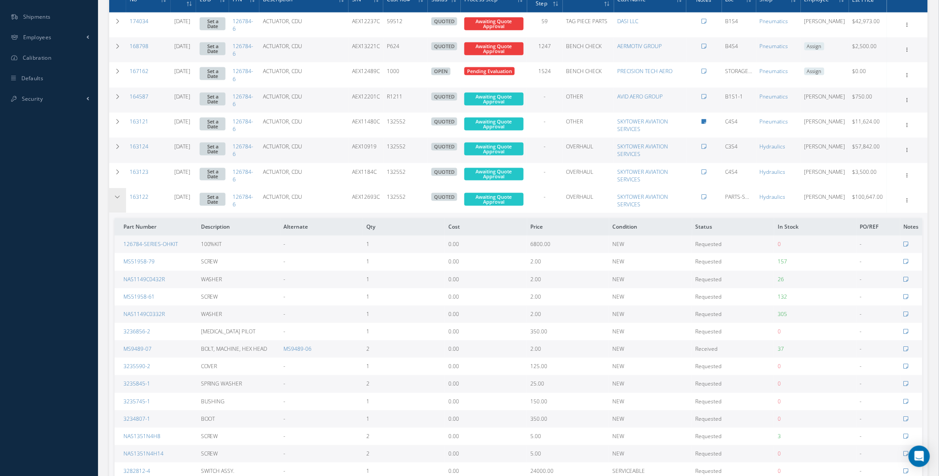
click at [114, 192] on td at bounding box center [117, 200] width 17 height 25
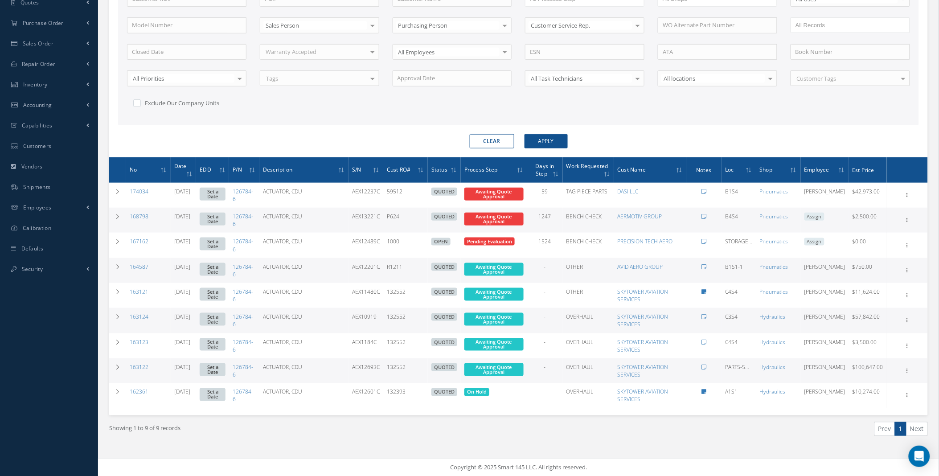
scroll to position [0, 0]
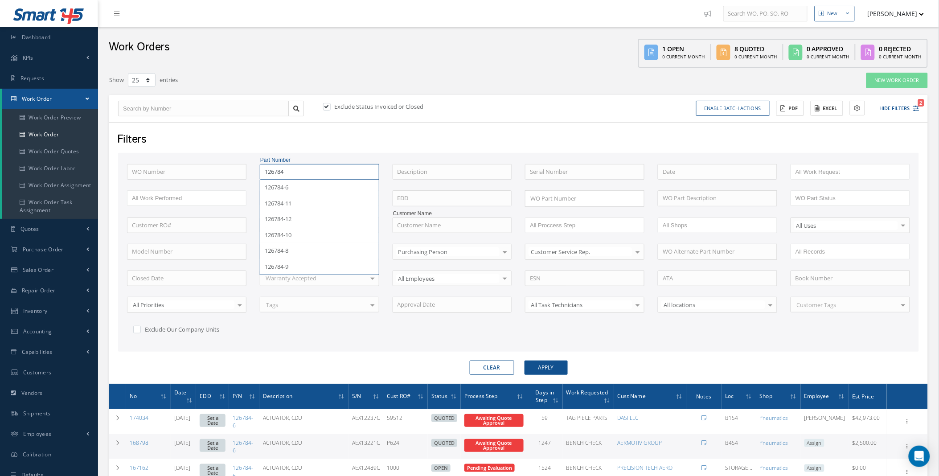
drag, startPoint x: 299, startPoint y: 171, endPoint x: 226, endPoint y: 159, distance: 74.4
click at [226, 159] on div "WO Number Part Number 126784 126784-6 126784-11 126784-12 126784-10 126784-8 12…" at bounding box center [518, 252] width 800 height 199
click at [420, 176] on input "text" at bounding box center [451, 172] width 119 height 16
type input "h"
click at [443, 192] on div "STABILIZER TRIM ACTUATOR" at bounding box center [452, 188] width 118 height 16
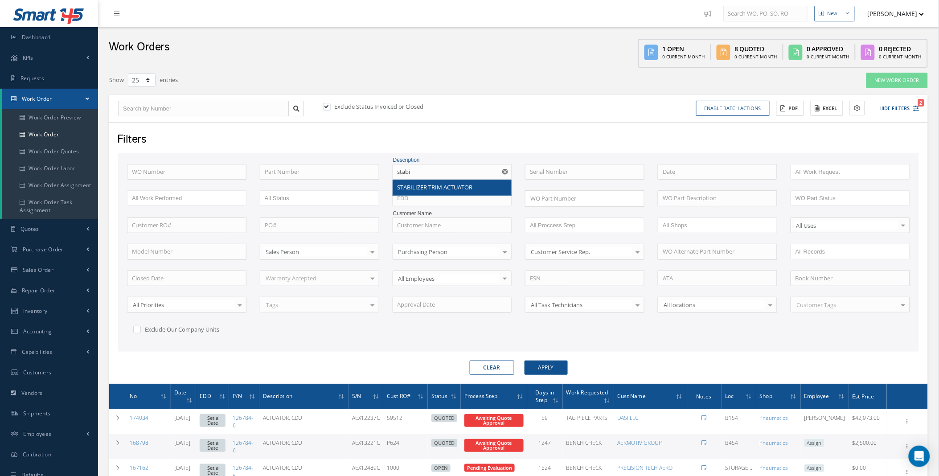
type input "STABILIZER TRIM ACTUATOR"
click at [550, 370] on button "Apply" at bounding box center [545, 367] width 43 height 14
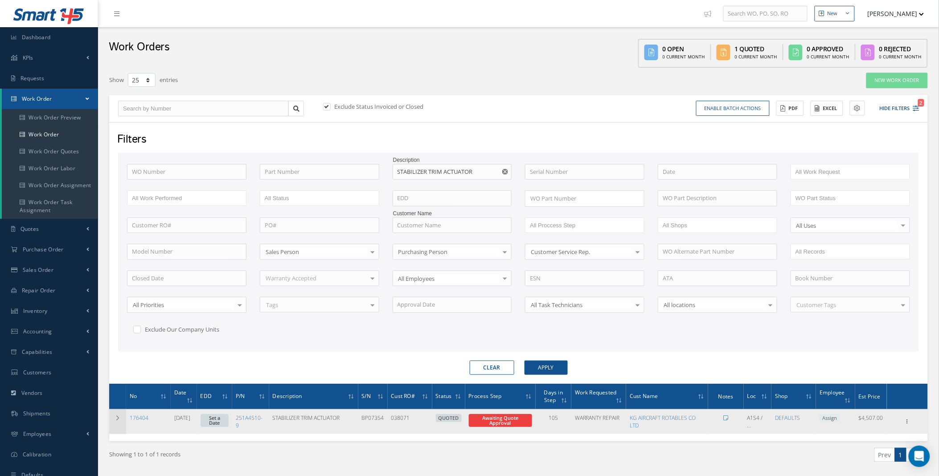
click at [115, 412] on td at bounding box center [117, 421] width 17 height 25
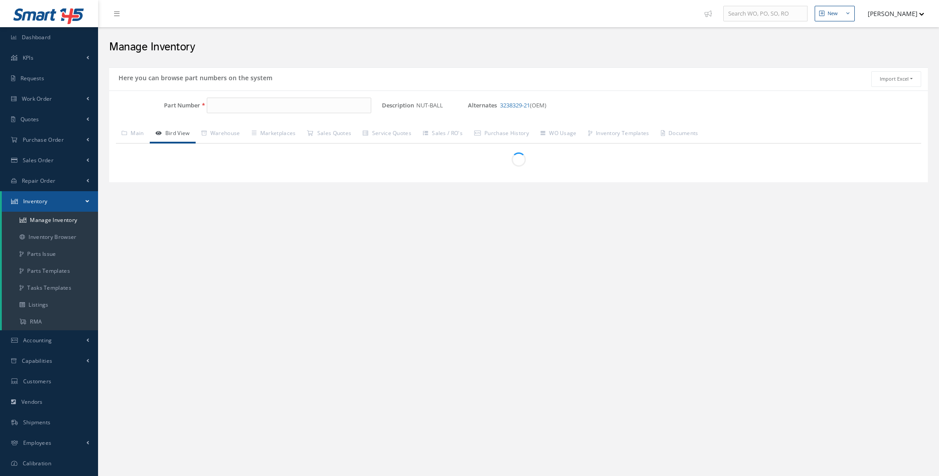
type input "3238329-21STAR"
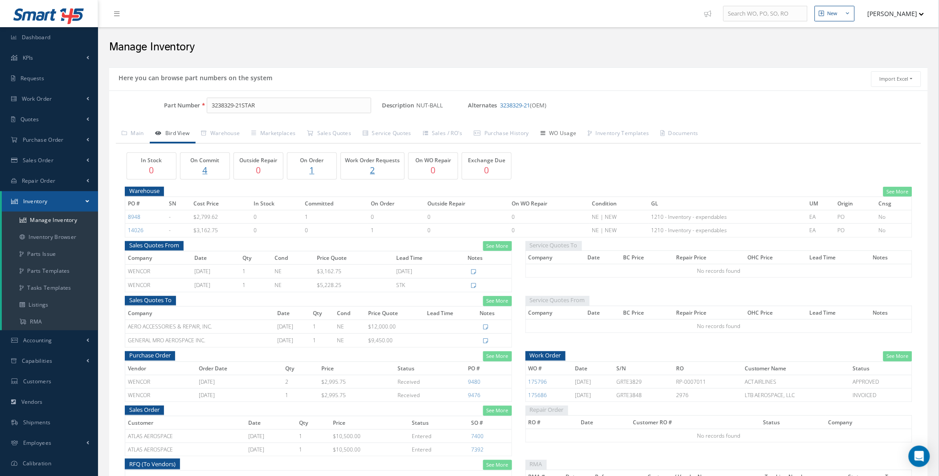
click at [580, 136] on link "WO Usage" at bounding box center [559, 134] width 48 height 19
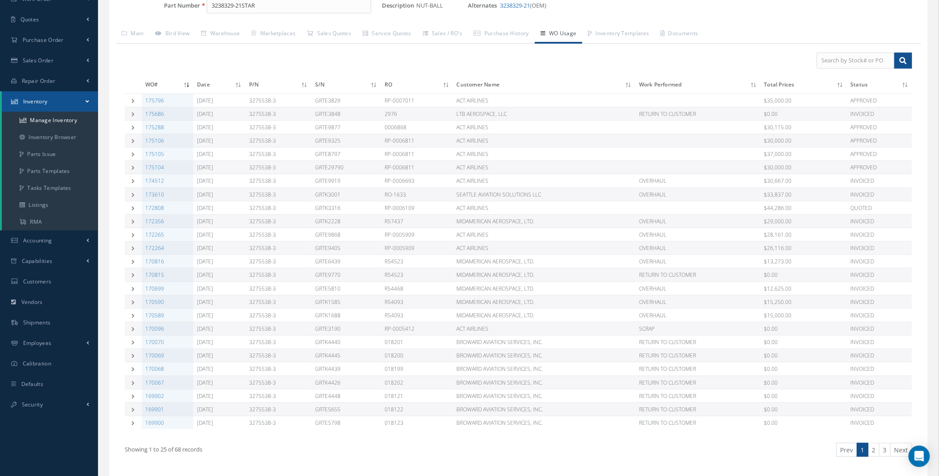
scroll to position [98, 0]
click at [512, 38] on link "Purchase History" at bounding box center [501, 35] width 66 height 19
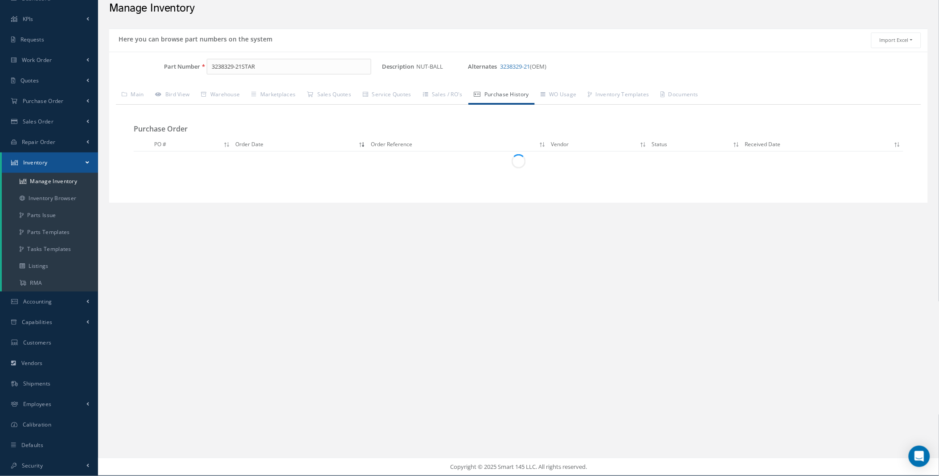
scroll to position [38, 0]
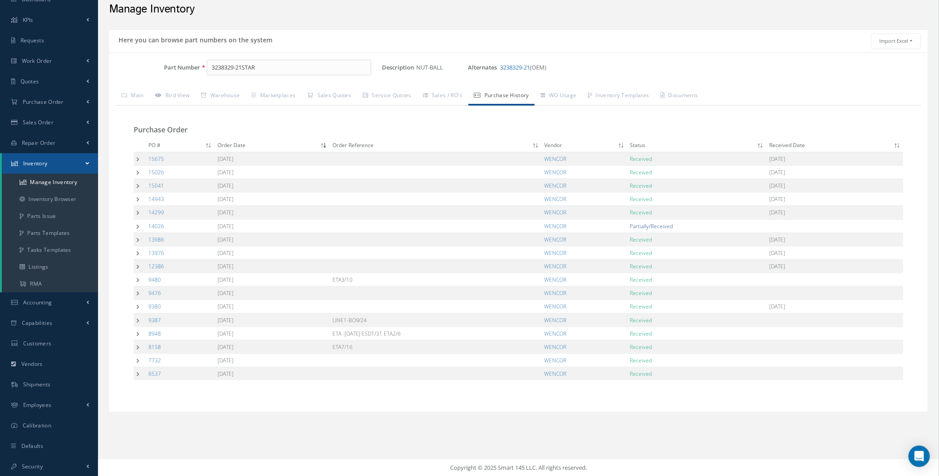
click at [135, 226] on td at bounding box center [140, 225] width 12 height 13
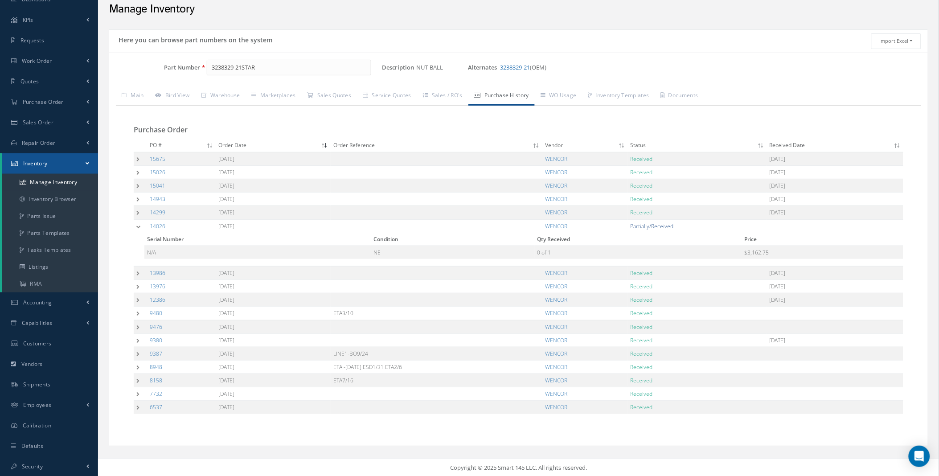
click at [135, 229] on td at bounding box center [140, 225] width 13 height 13
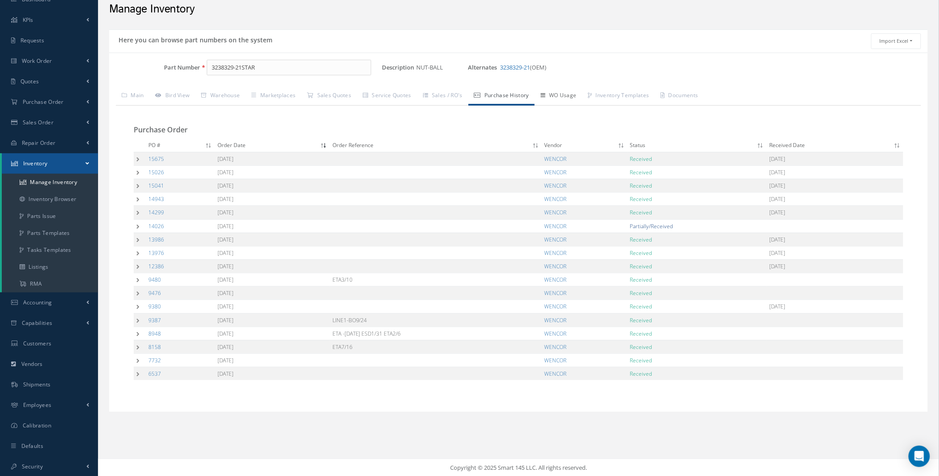
click at [572, 96] on link "WO Usage" at bounding box center [559, 96] width 48 height 19
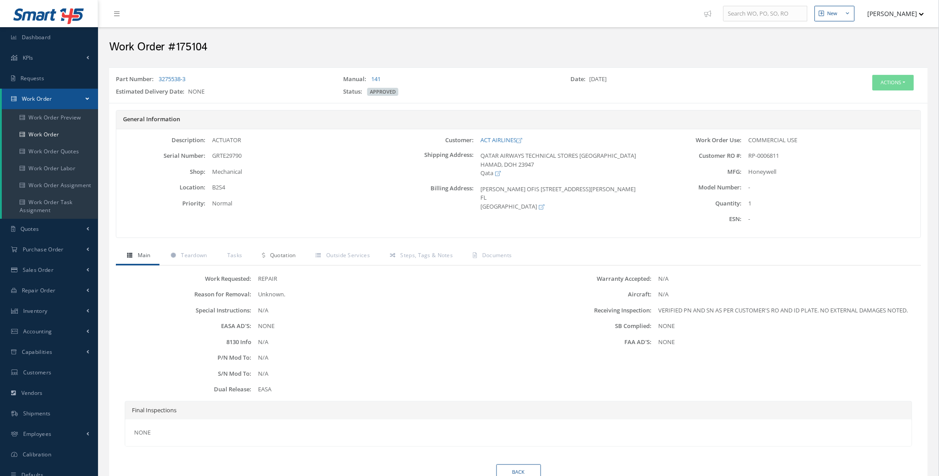
click at [278, 256] on span "Quotation" at bounding box center [283, 255] width 26 height 8
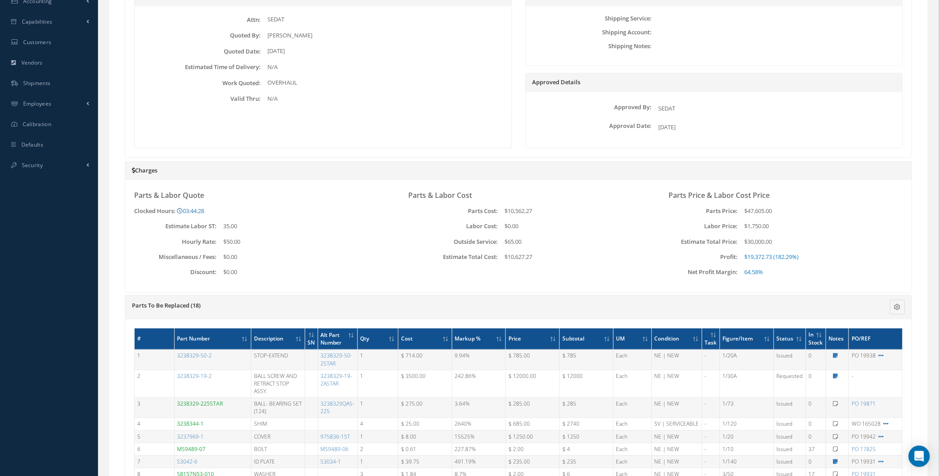
scroll to position [655, 0]
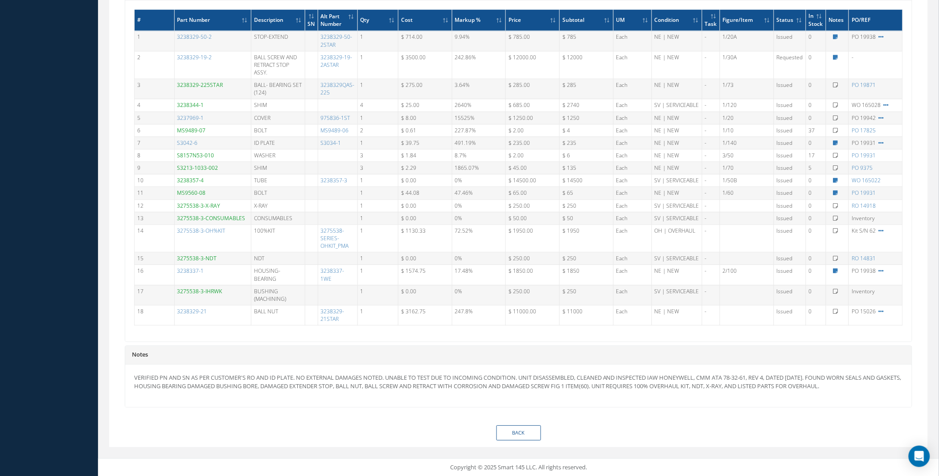
drag, startPoint x: 348, startPoint y: 317, endPoint x: 321, endPoint y: 312, distance: 27.7
click at [321, 312] on td "3238329-21STAR" at bounding box center [338, 315] width 40 height 20
copy link "3238329-21STAR"
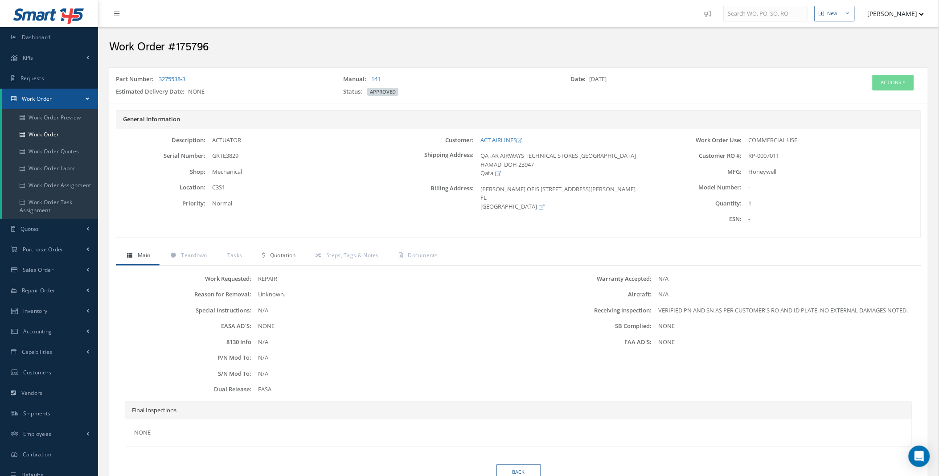
click at [272, 257] on span "Quotation" at bounding box center [283, 255] width 26 height 8
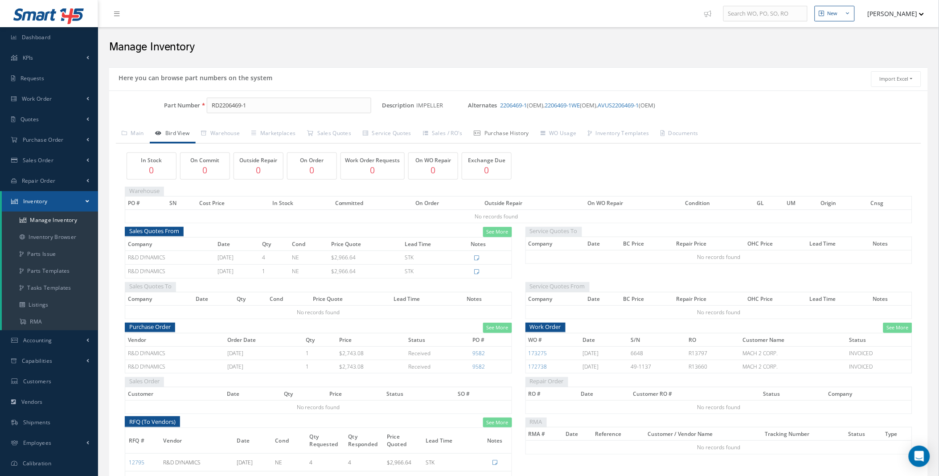
click at [510, 134] on link "Purchase History" at bounding box center [501, 134] width 66 height 19
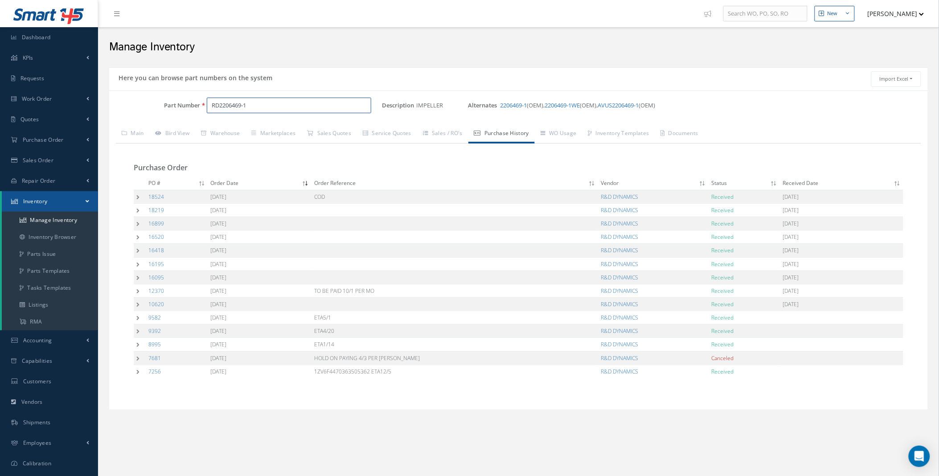
drag, startPoint x: 208, startPoint y: 110, endPoint x: 148, endPoint y: 111, distance: 59.7
click at [151, 111] on div "Part Number RD2206469-1" at bounding box center [245, 106] width 273 height 16
paste input "3238329-21STAR"
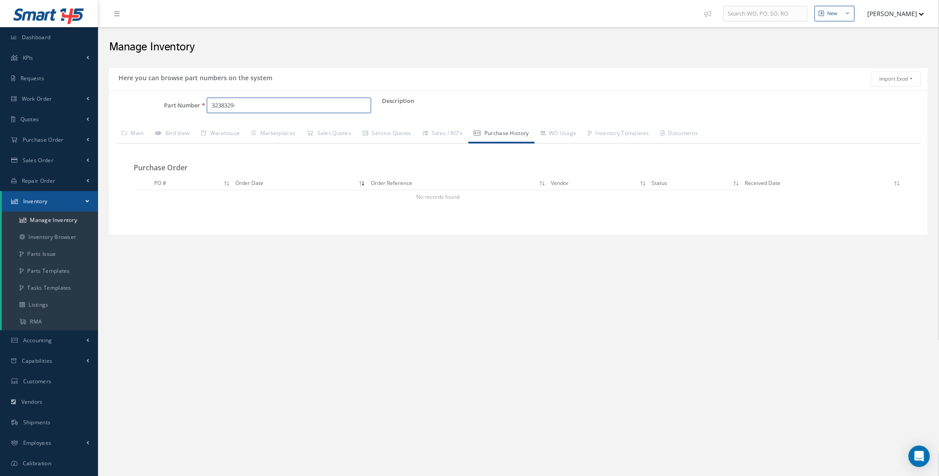
drag, startPoint x: 248, startPoint y: 105, endPoint x: 224, endPoint y: 107, distance: 24.2
click at [224, 107] on input "3238329-" at bounding box center [289, 106] width 164 height 16
click at [249, 127] on span "3238196-57" at bounding box center [250, 128] width 80 height 9
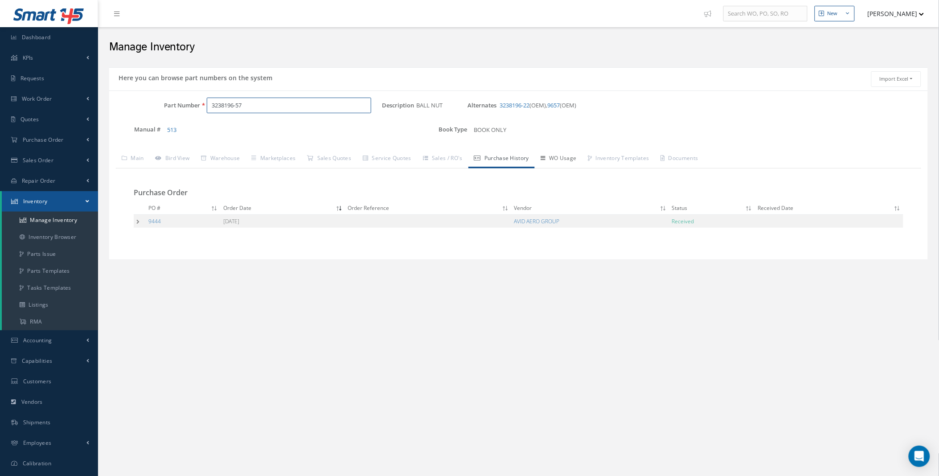
type input "3238196-57"
click at [573, 160] on link "WO Usage" at bounding box center [559, 159] width 48 height 19
